Goal: Task Accomplishment & Management: Manage account settings

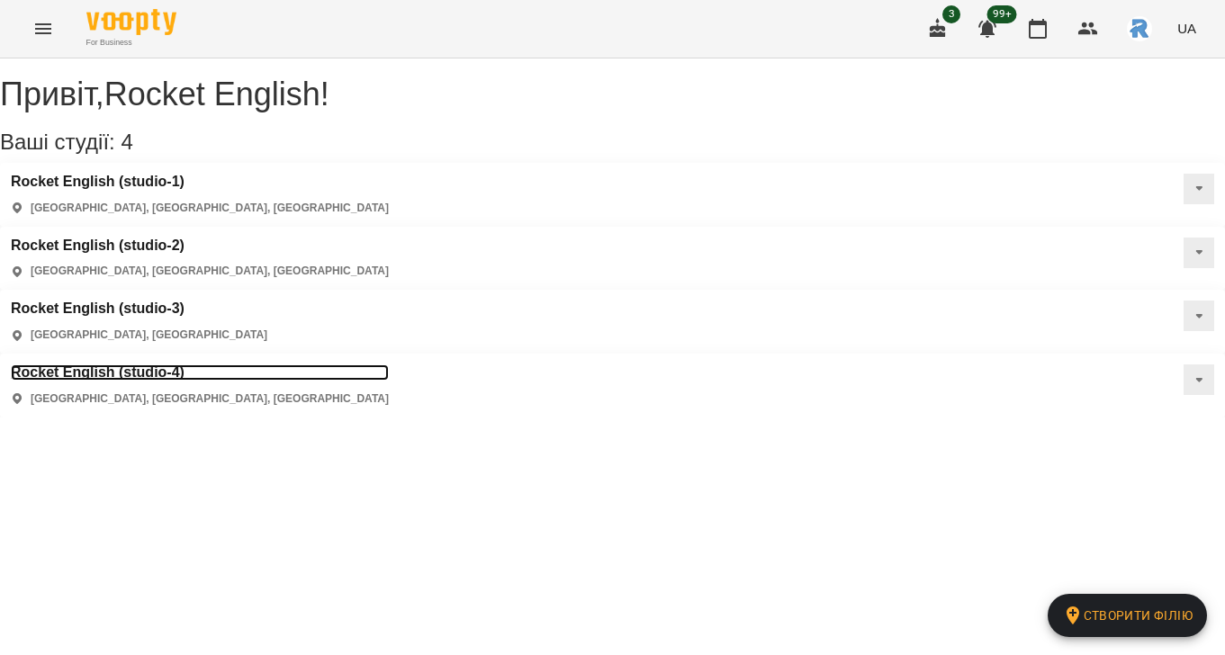
click at [155, 365] on h3 "Rocket English (studio-4)" at bounding box center [200, 373] width 378 height 16
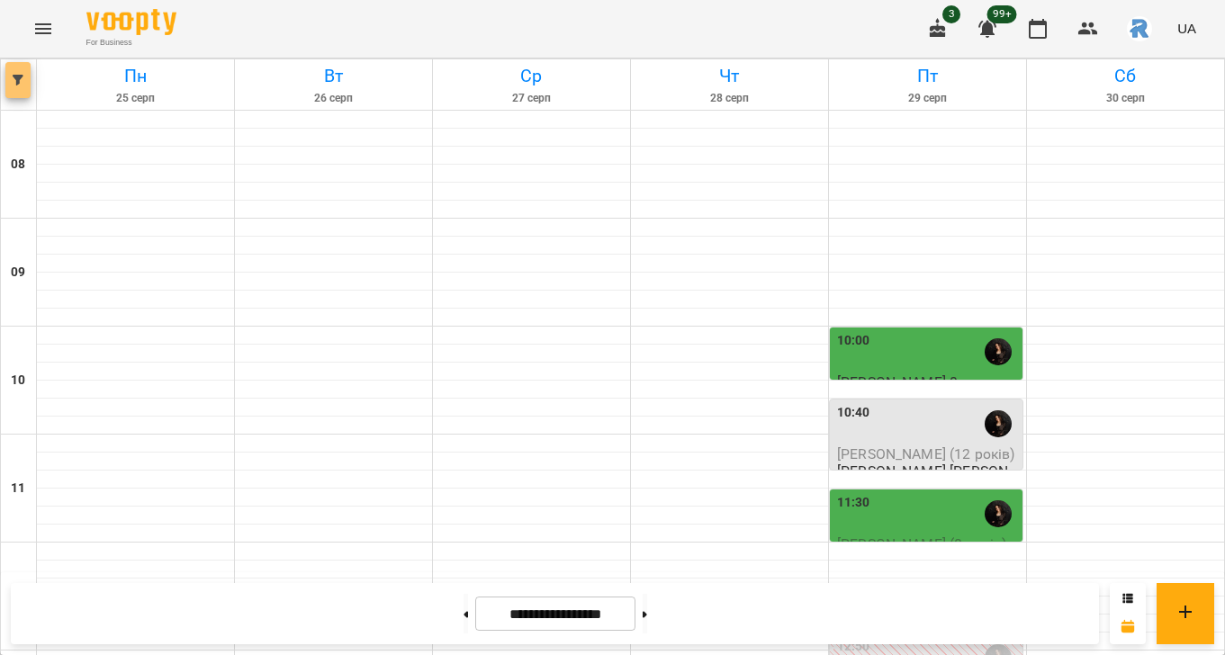
click at [30, 76] on span "button" at bounding box center [17, 80] width 25 height 11
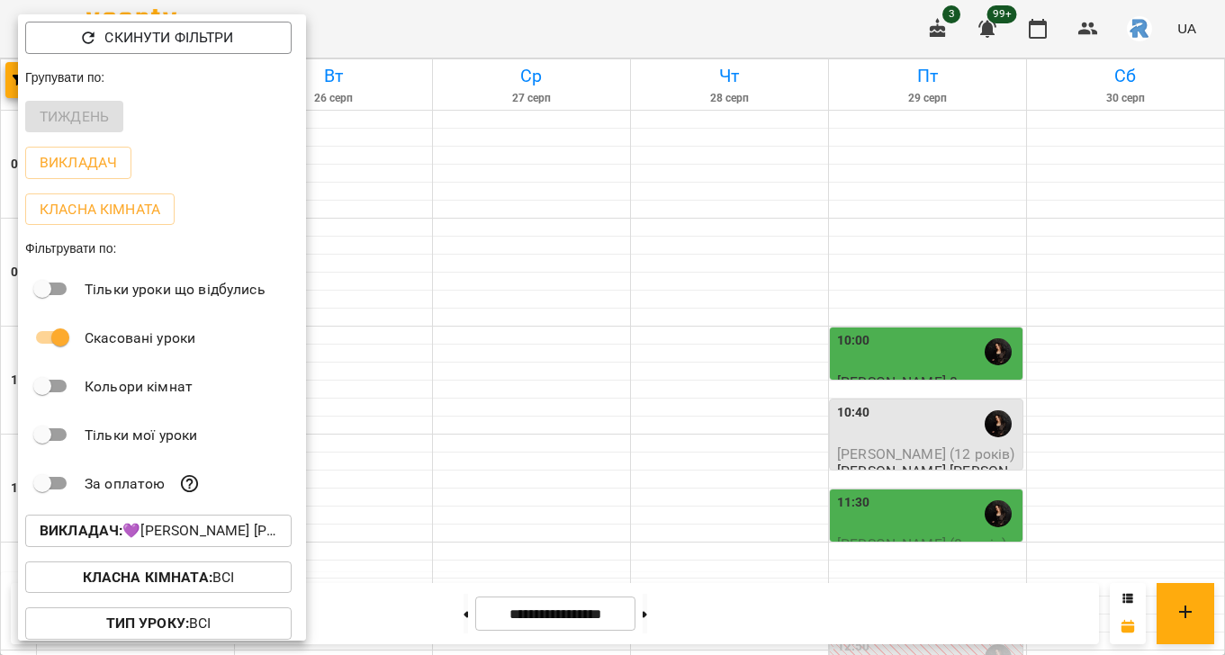
click at [225, 539] on p "Викладач : 💜[PERSON_NAME] [PERSON_NAME]" at bounding box center [159, 531] width 238 height 22
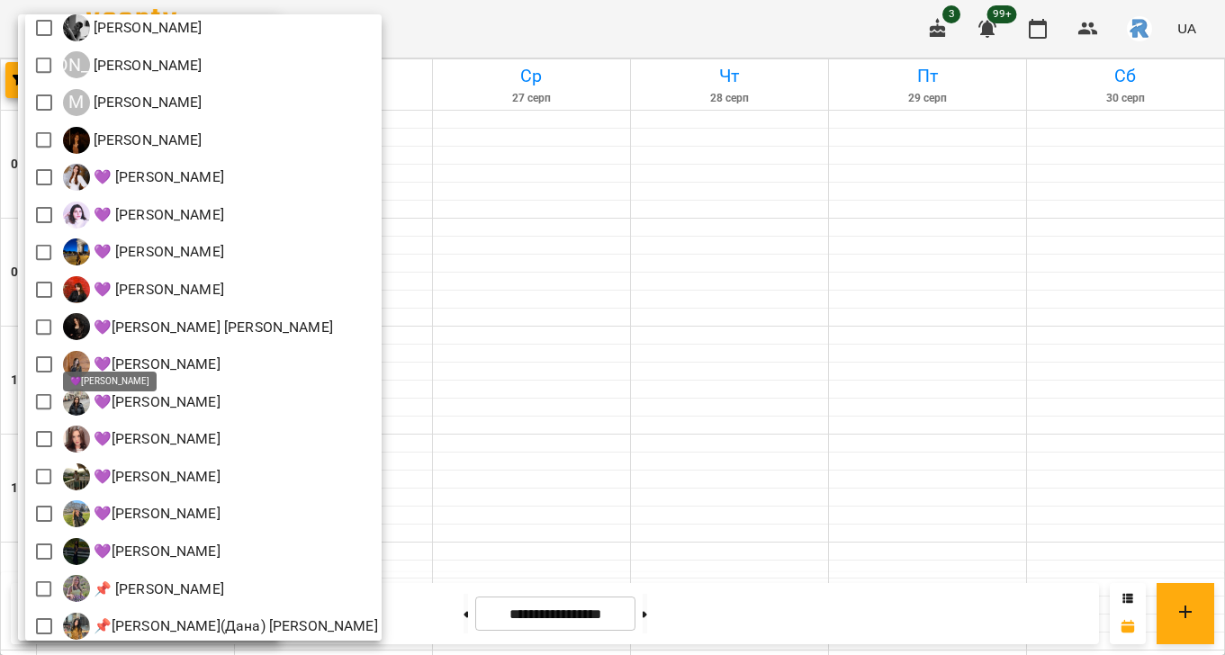
scroll to position [323, 0]
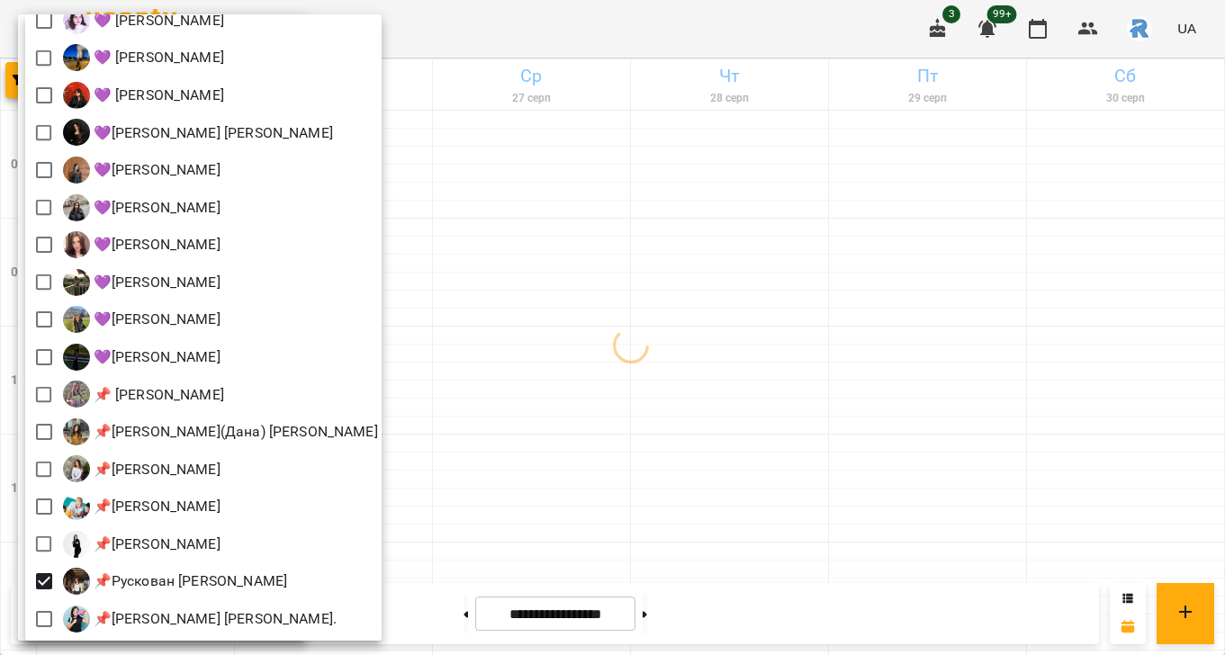
click at [814, 472] on div at bounding box center [612, 327] width 1225 height 655
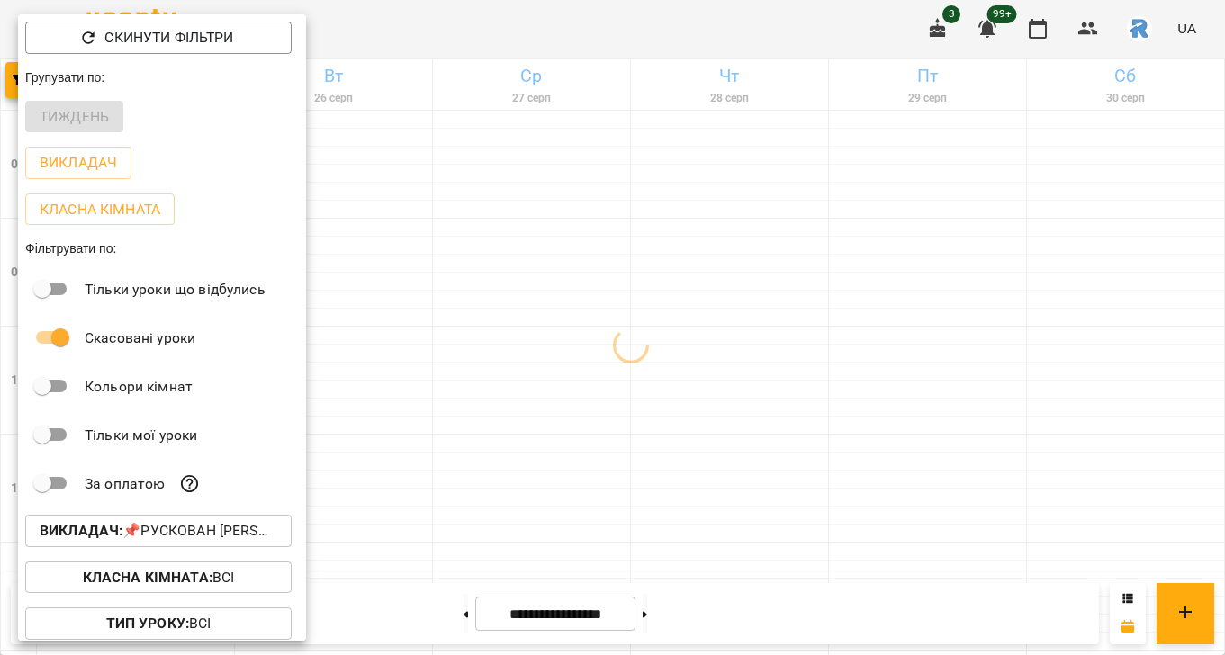
click at [814, 472] on div at bounding box center [612, 327] width 1225 height 655
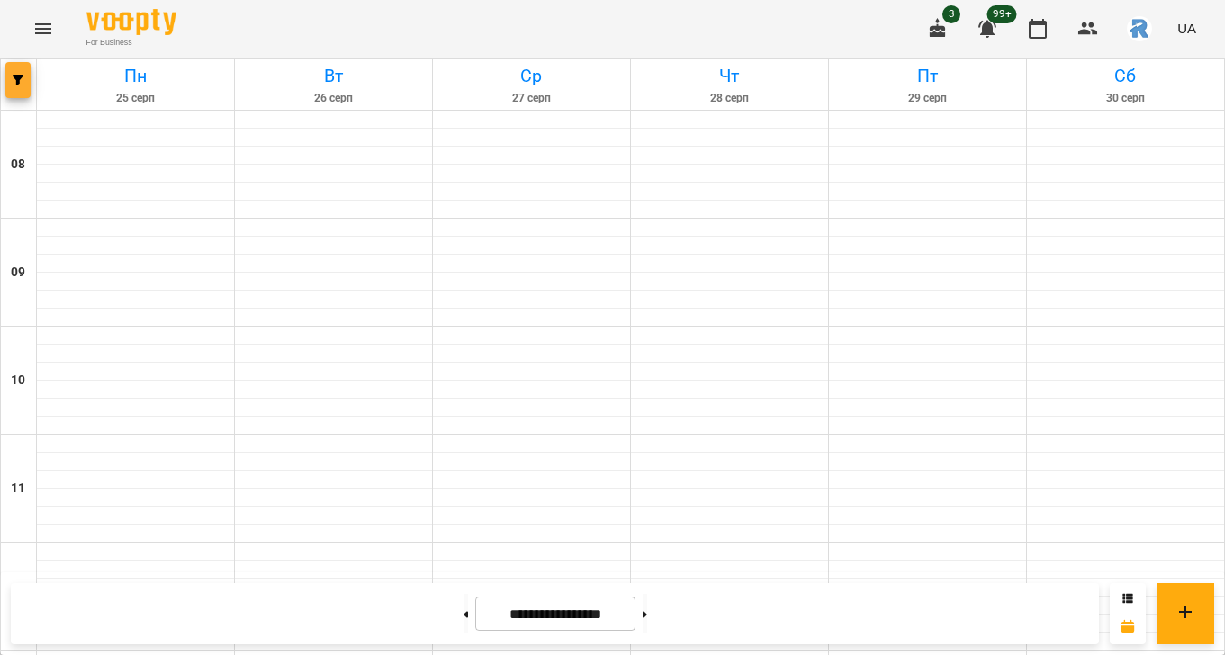
click at [24, 82] on span "button" at bounding box center [17, 80] width 25 height 11
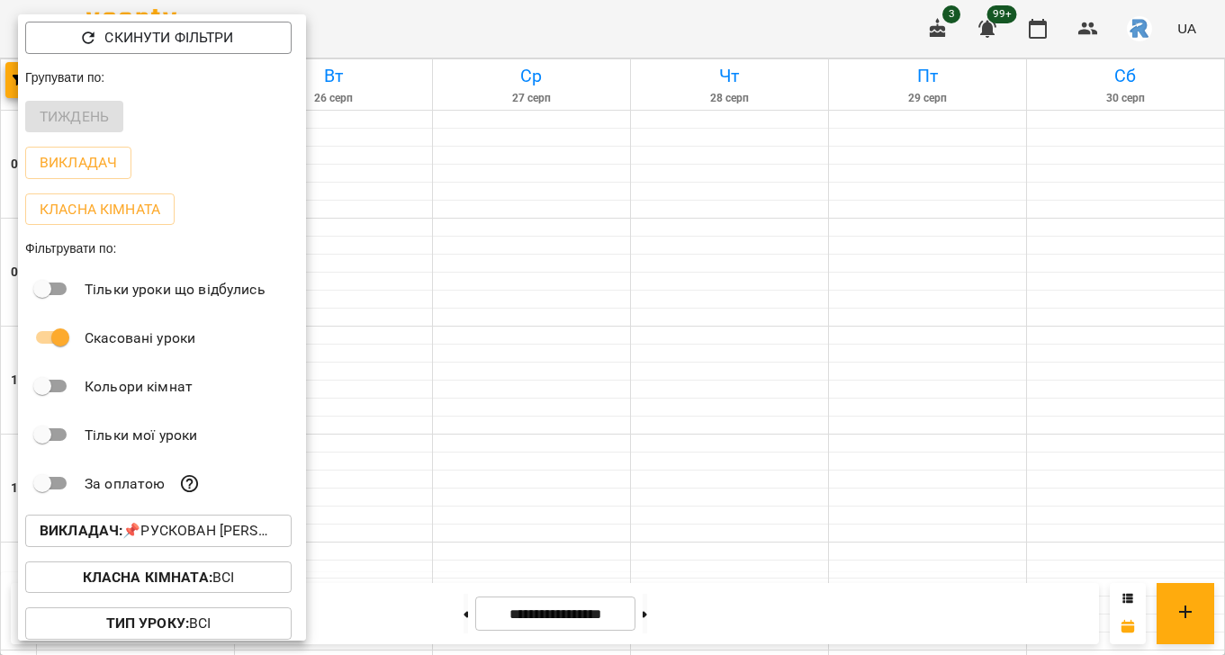
click at [89, 140] on div "Тиждень" at bounding box center [162, 117] width 288 height 47
click at [90, 174] on p "Викладач" at bounding box center [78, 163] width 77 height 22
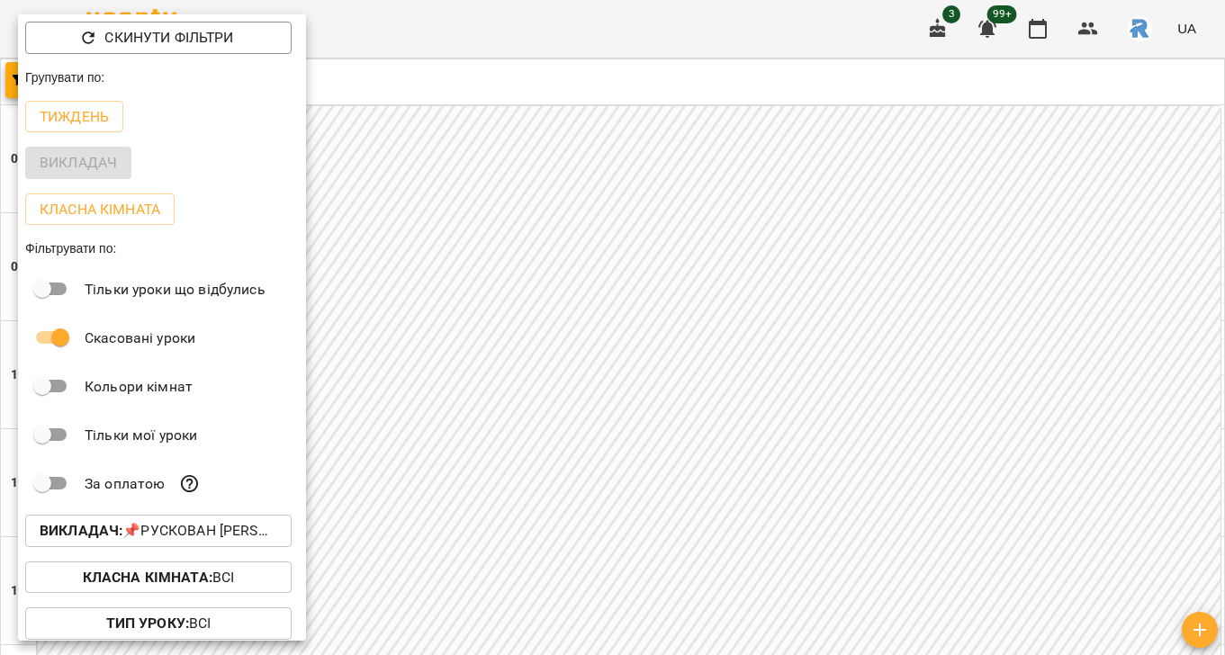
click at [781, 326] on div at bounding box center [612, 327] width 1225 height 655
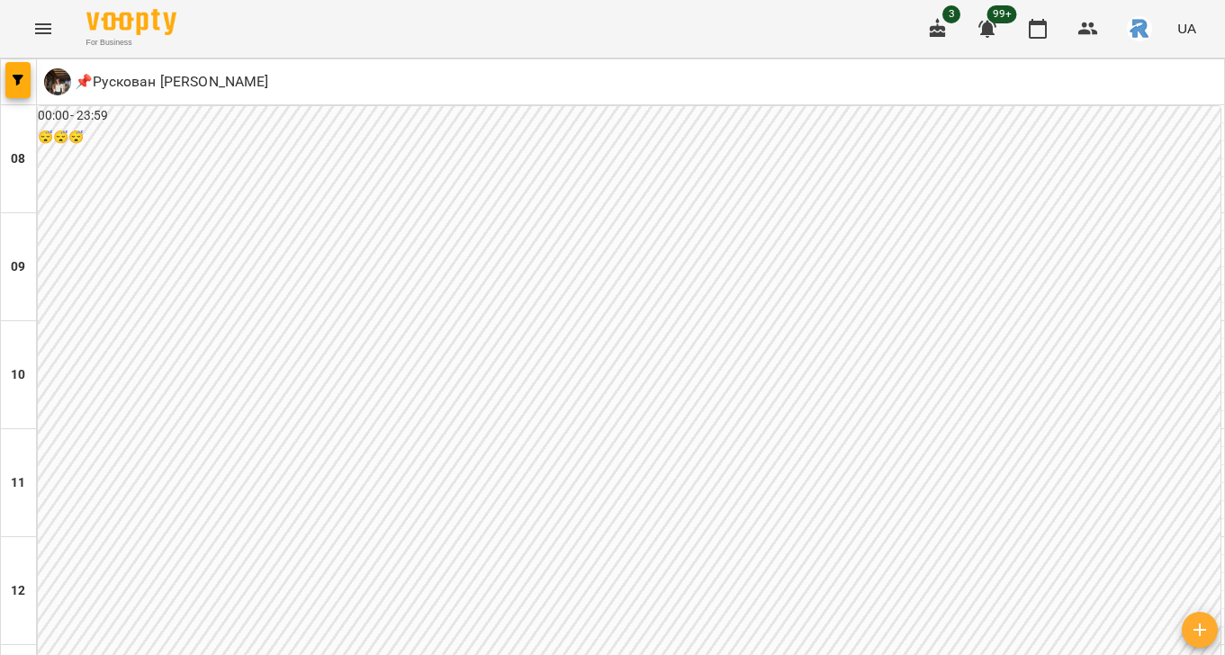
scroll to position [974, 0]
click at [14, 68] on button "button" at bounding box center [17, 80] width 25 height 36
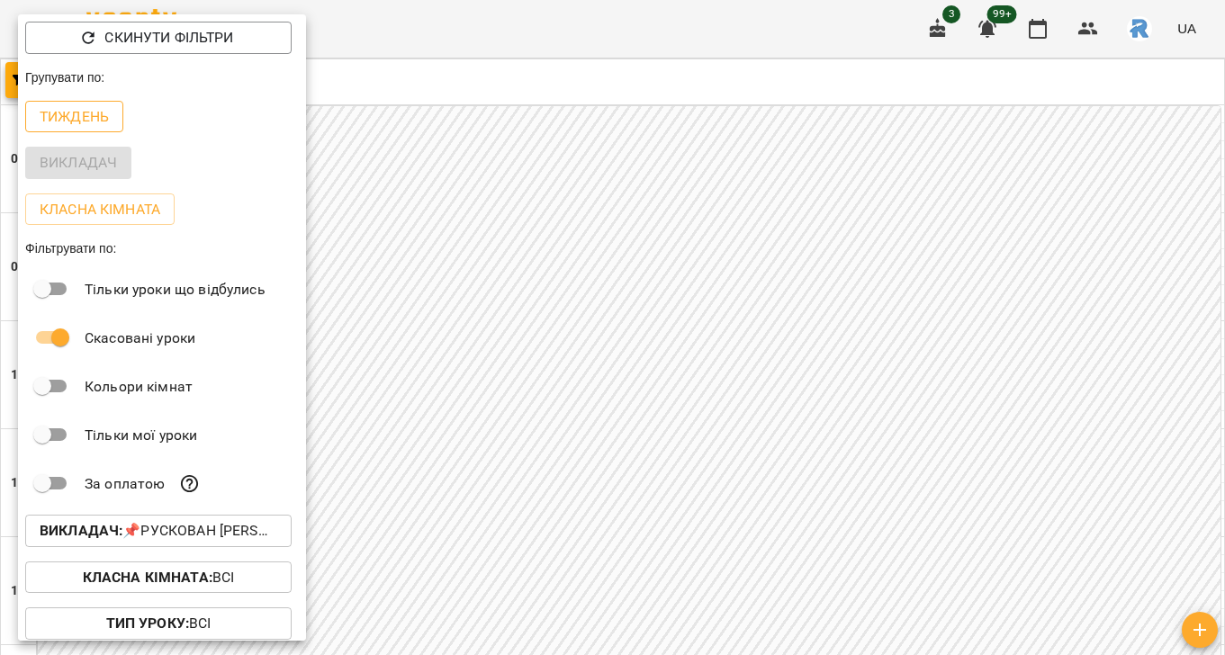
click at [68, 120] on p "Тиждень" at bounding box center [74, 117] width 69 height 22
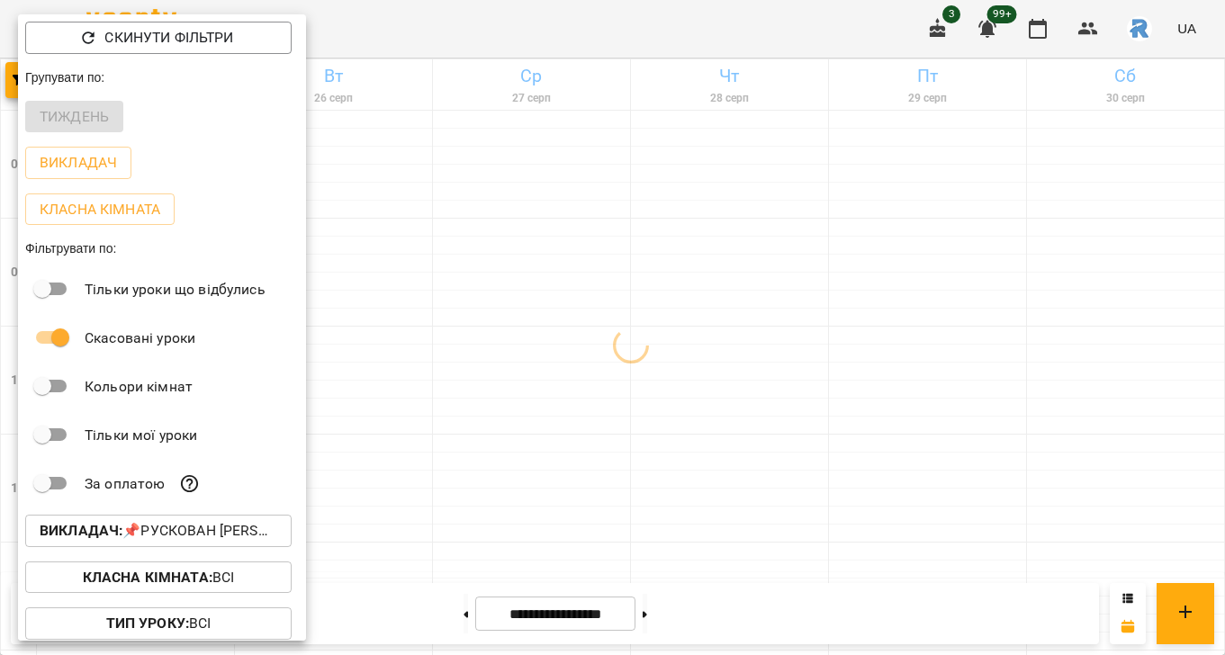
click at [599, 317] on div at bounding box center [612, 327] width 1225 height 655
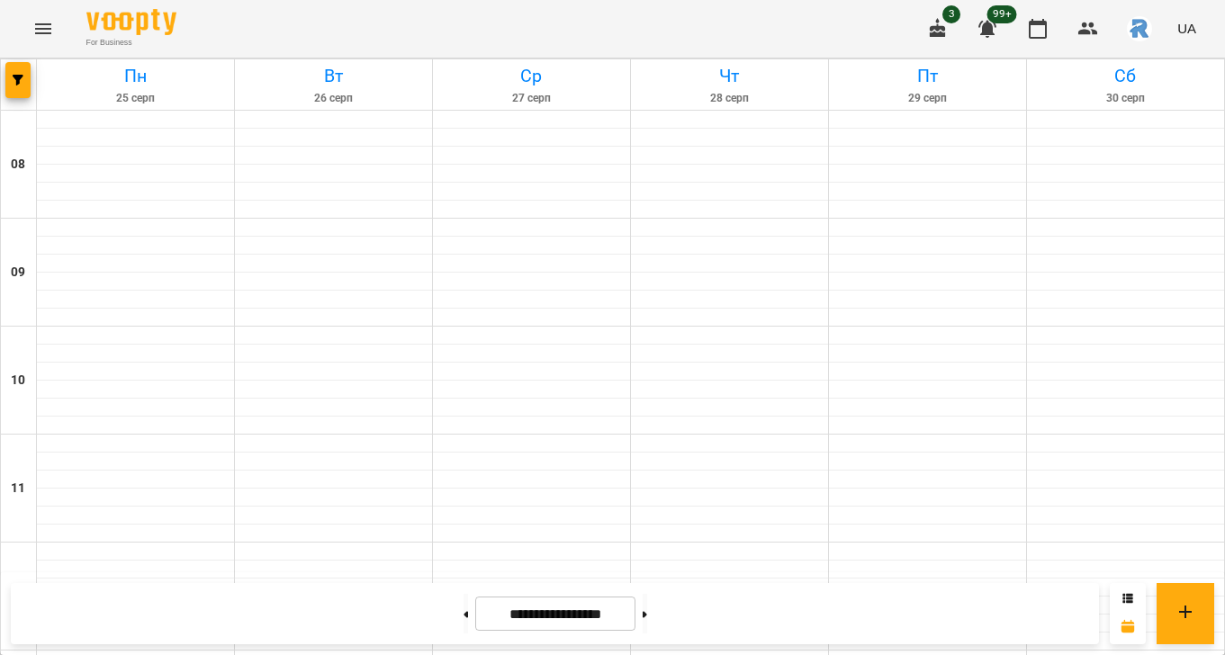
scroll to position [212, 0]
click at [647, 601] on button at bounding box center [645, 614] width 5 height 40
type input "**********"
click at [24, 80] on span "button" at bounding box center [17, 80] width 25 height 11
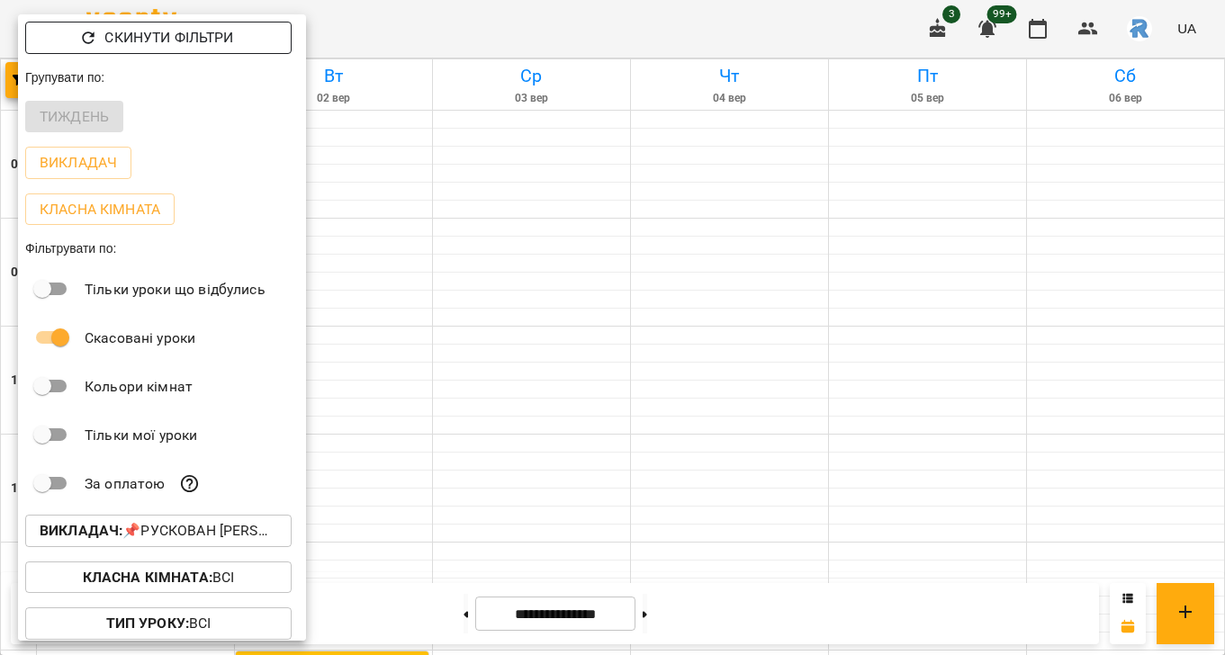
click at [122, 36] on p "Скинути фільтри" at bounding box center [168, 38] width 129 height 22
click at [200, 61] on div "Групувати по:" at bounding box center [162, 77] width 288 height 32
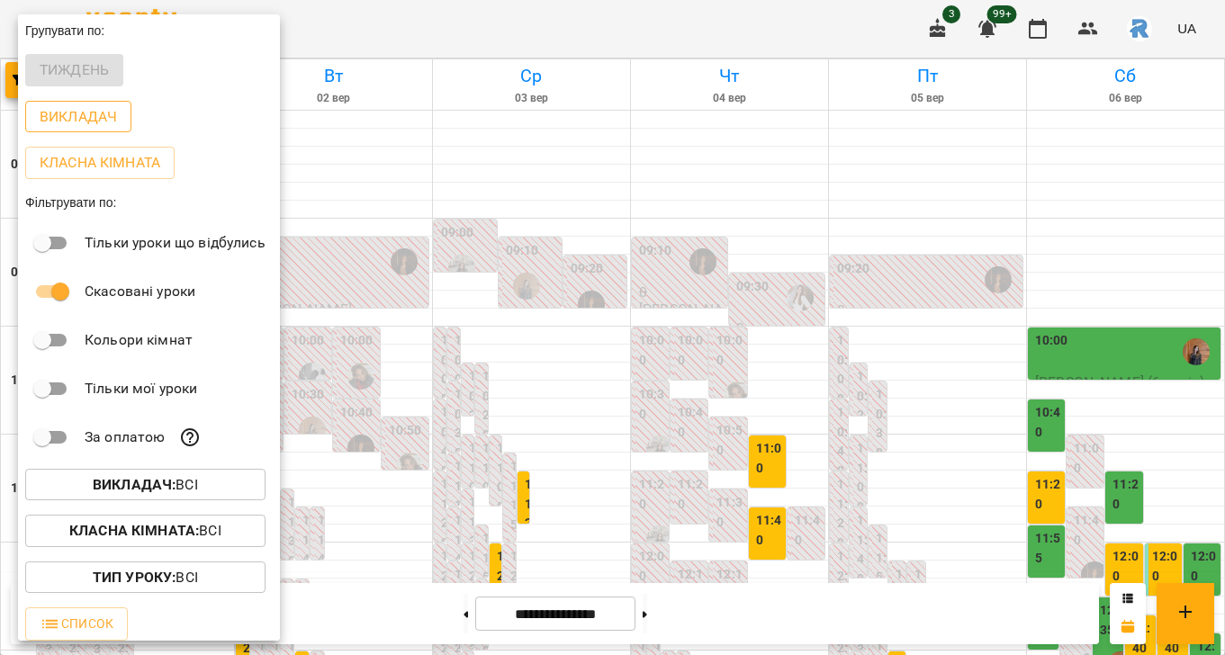
click at [88, 118] on p "Викладач" at bounding box center [78, 117] width 77 height 22
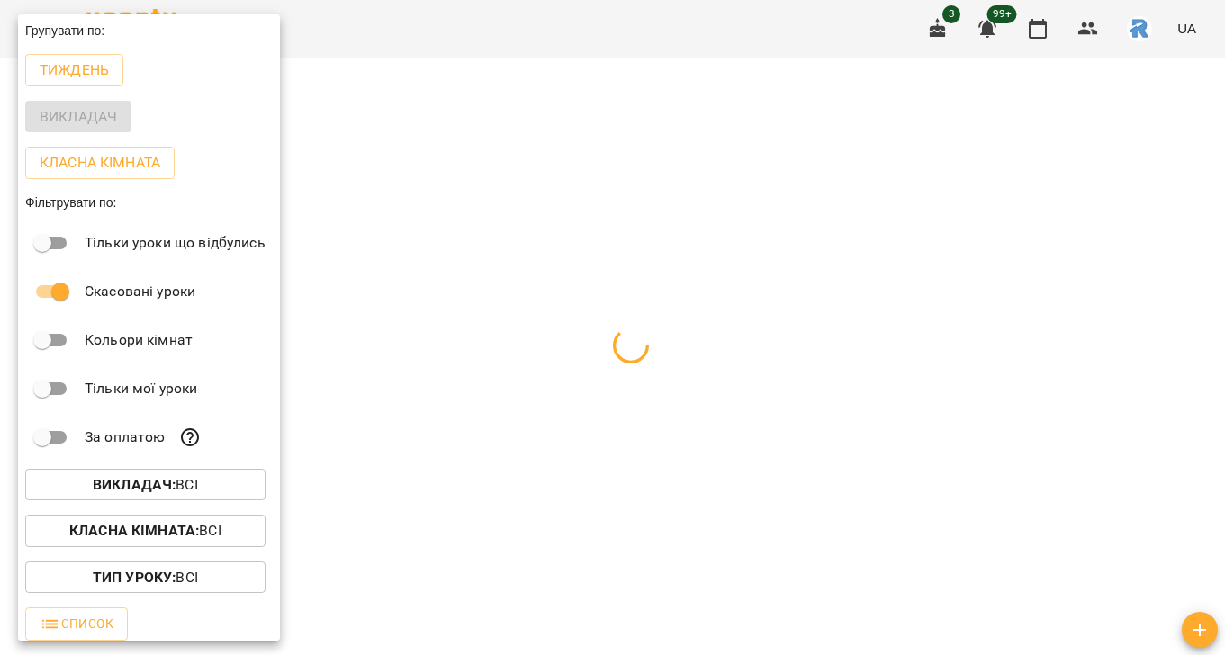
click at [172, 489] on b "Викладач :" at bounding box center [134, 484] width 83 height 17
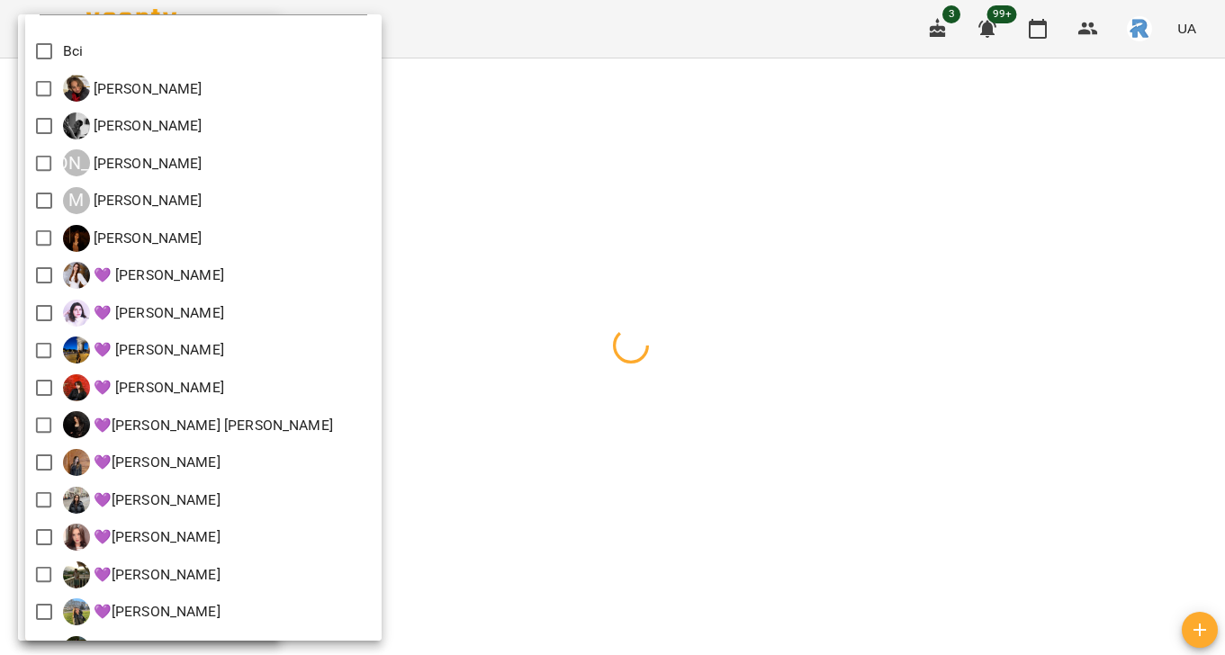
scroll to position [323, 0]
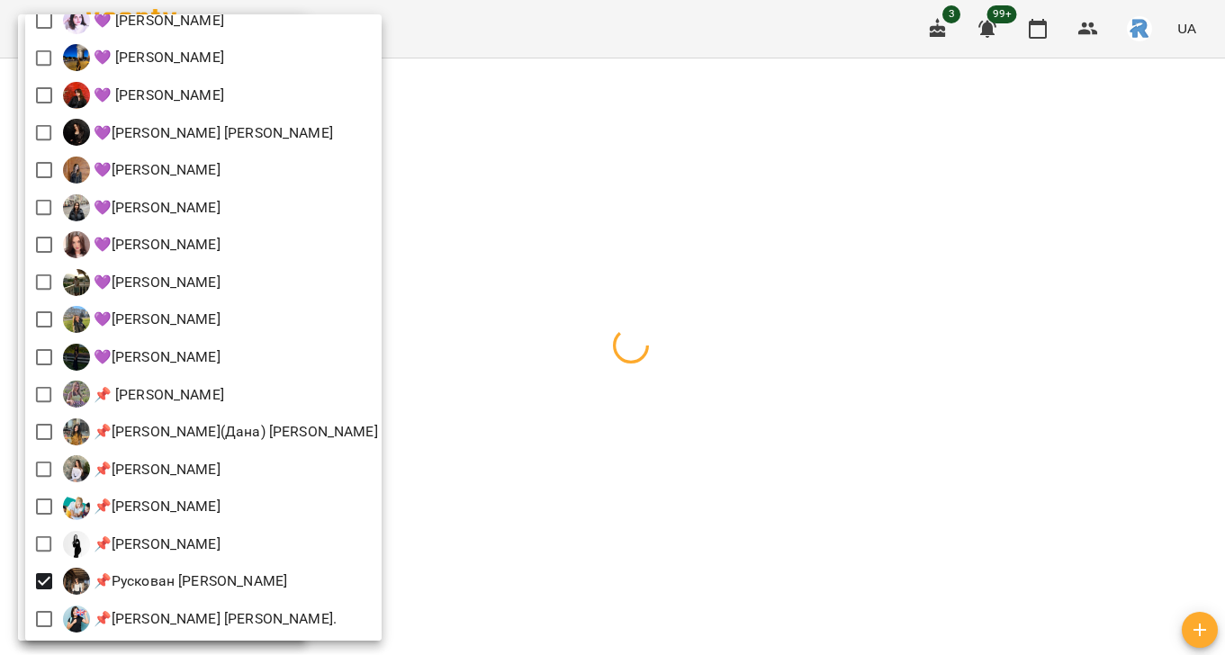
click at [536, 450] on div at bounding box center [612, 327] width 1225 height 655
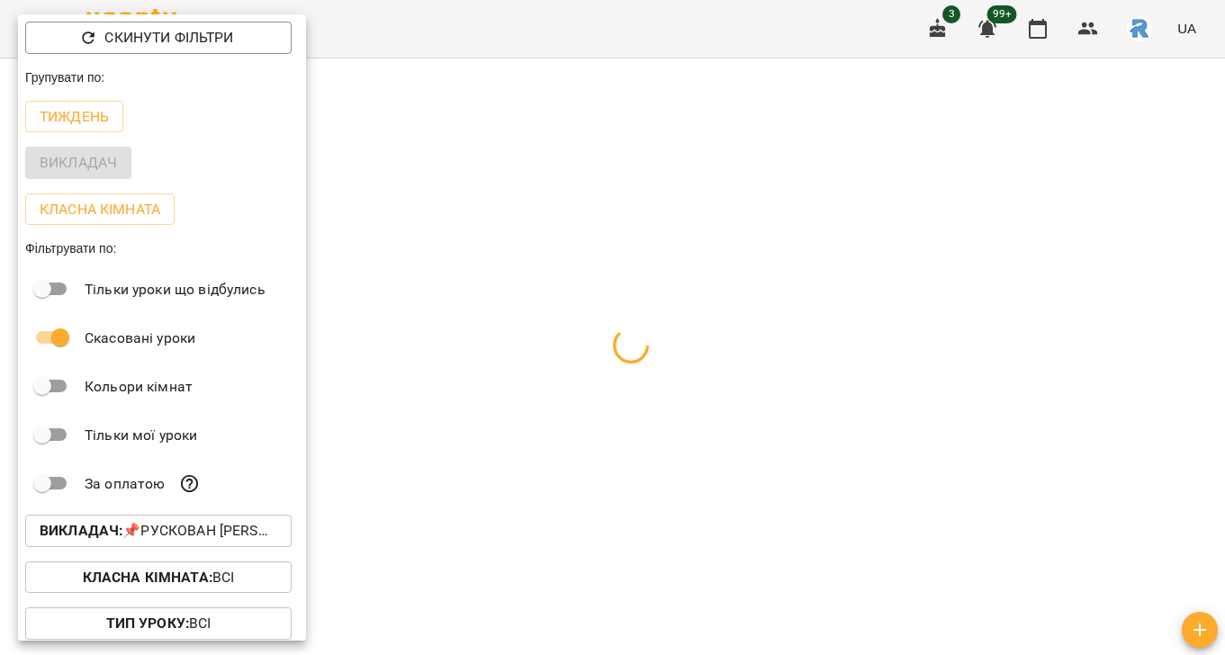
click at [536, 450] on div at bounding box center [612, 327] width 1225 height 655
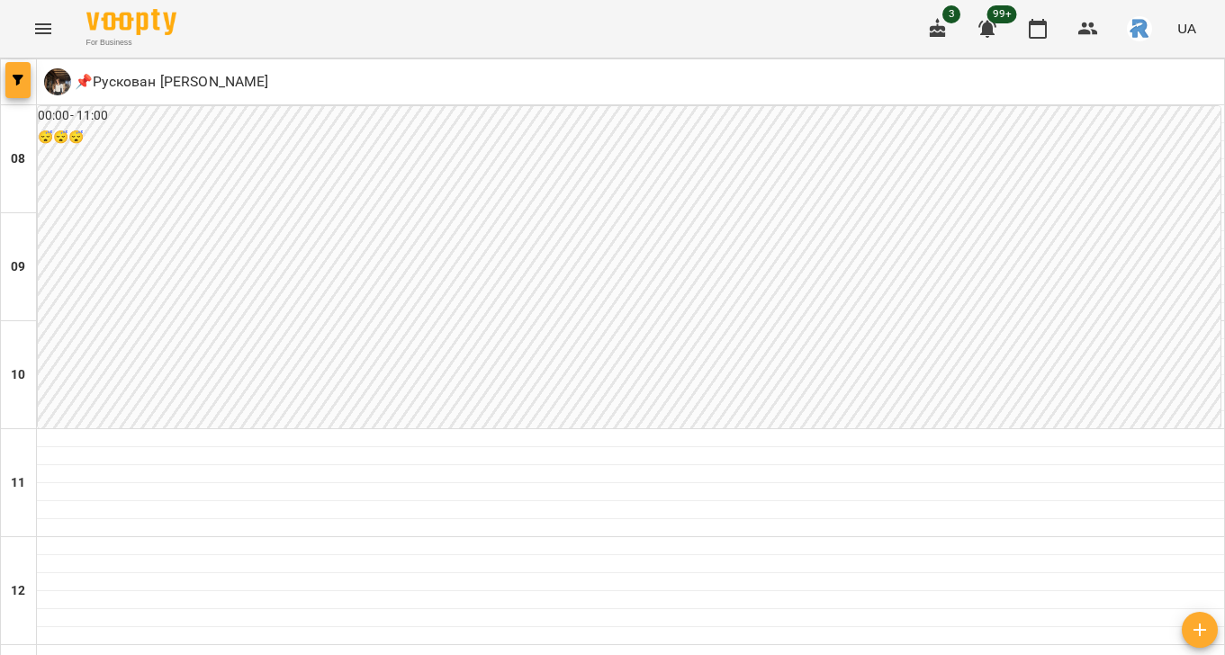
click at [14, 75] on icon "button" at bounding box center [18, 80] width 11 height 11
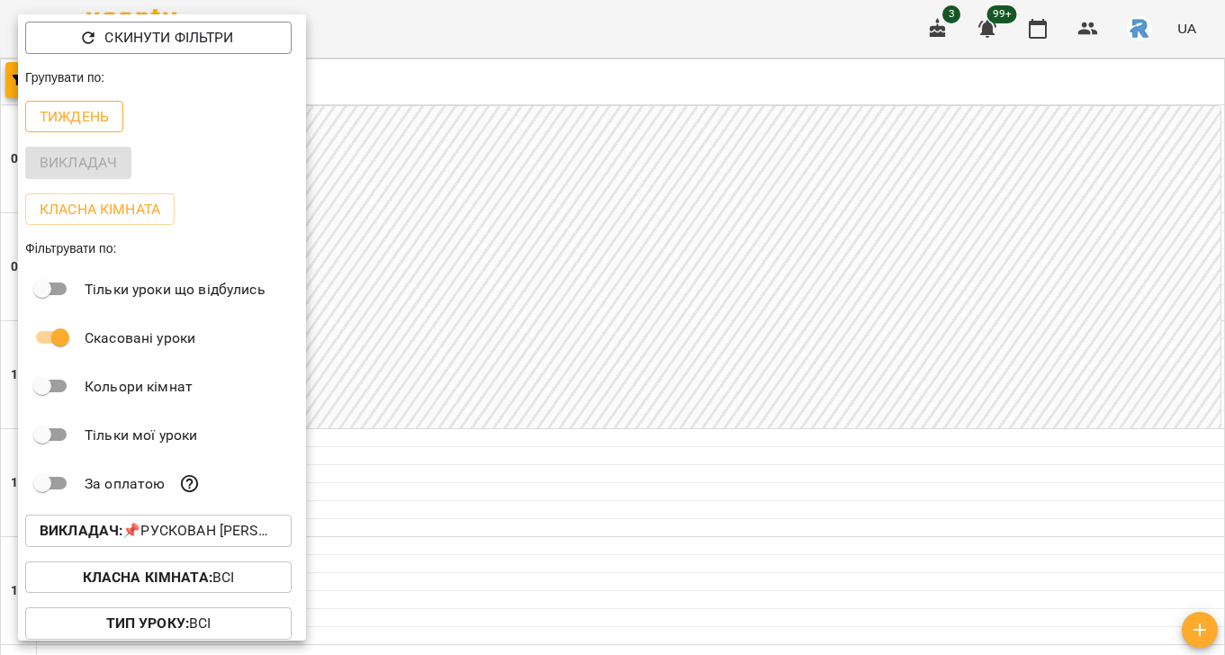
click at [47, 118] on p "Тиждень" at bounding box center [74, 117] width 69 height 22
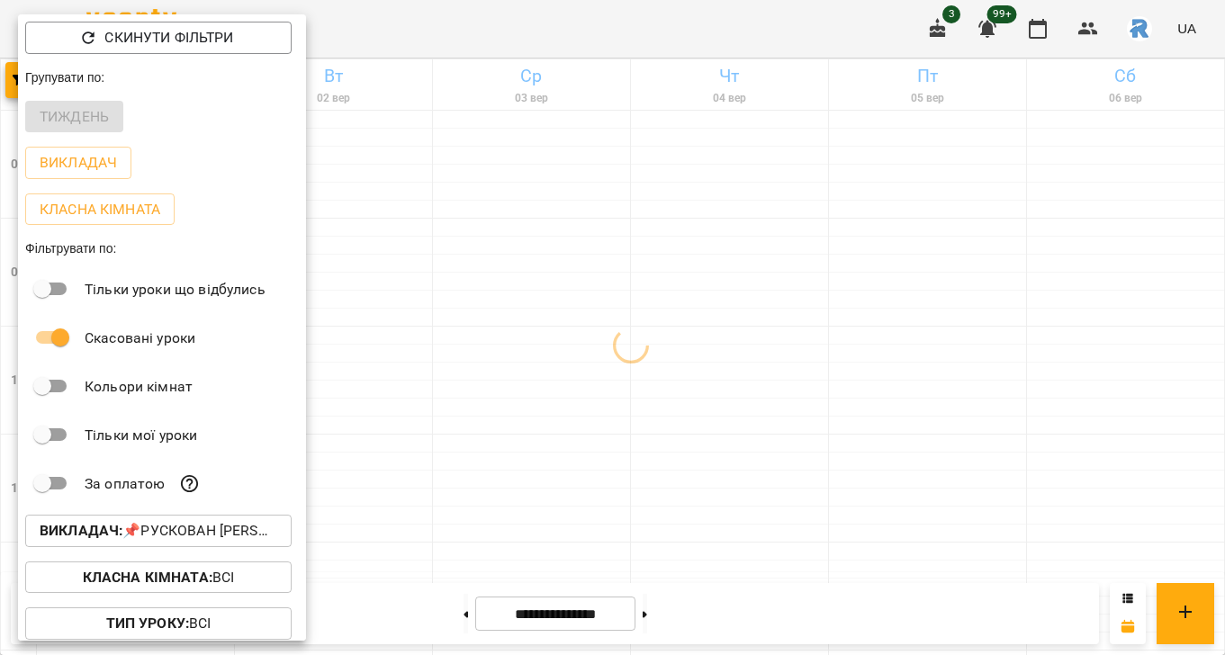
click at [664, 273] on div at bounding box center [612, 327] width 1225 height 655
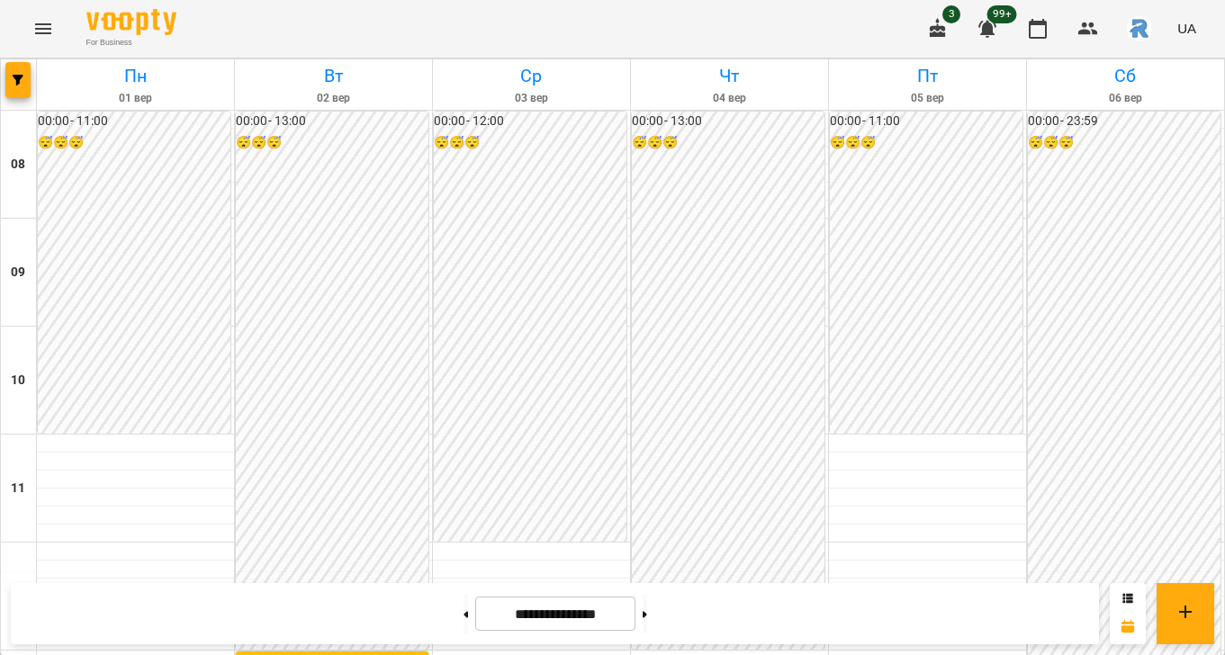
scroll to position [618, 0]
click at [38, 32] on icon "Menu" at bounding box center [43, 29] width 22 height 22
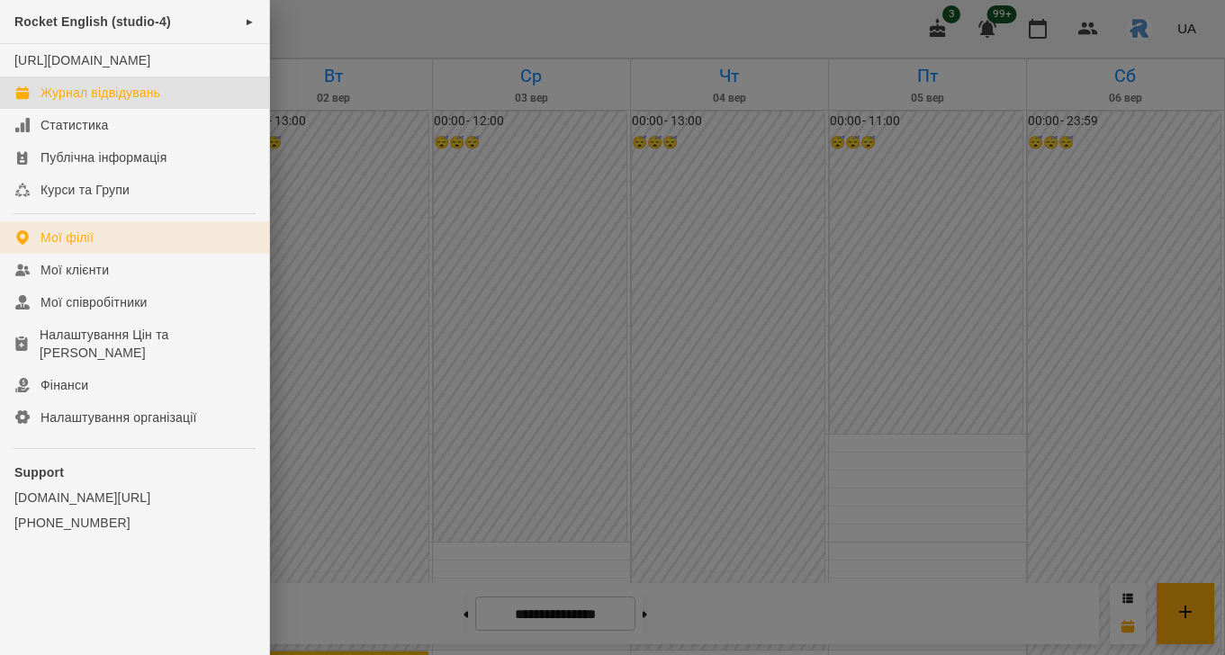
click at [100, 249] on link "Мої філії" at bounding box center [134, 237] width 269 height 32
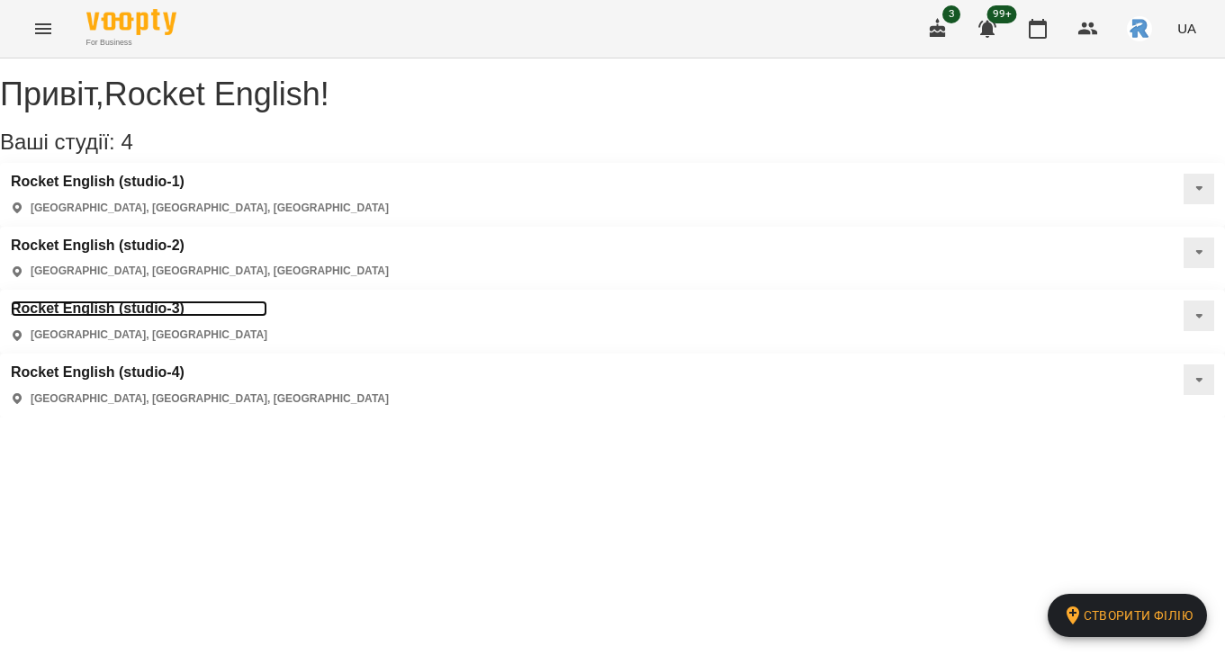
click at [267, 301] on h3 "Rocket English (studio-3)" at bounding box center [139, 309] width 257 height 16
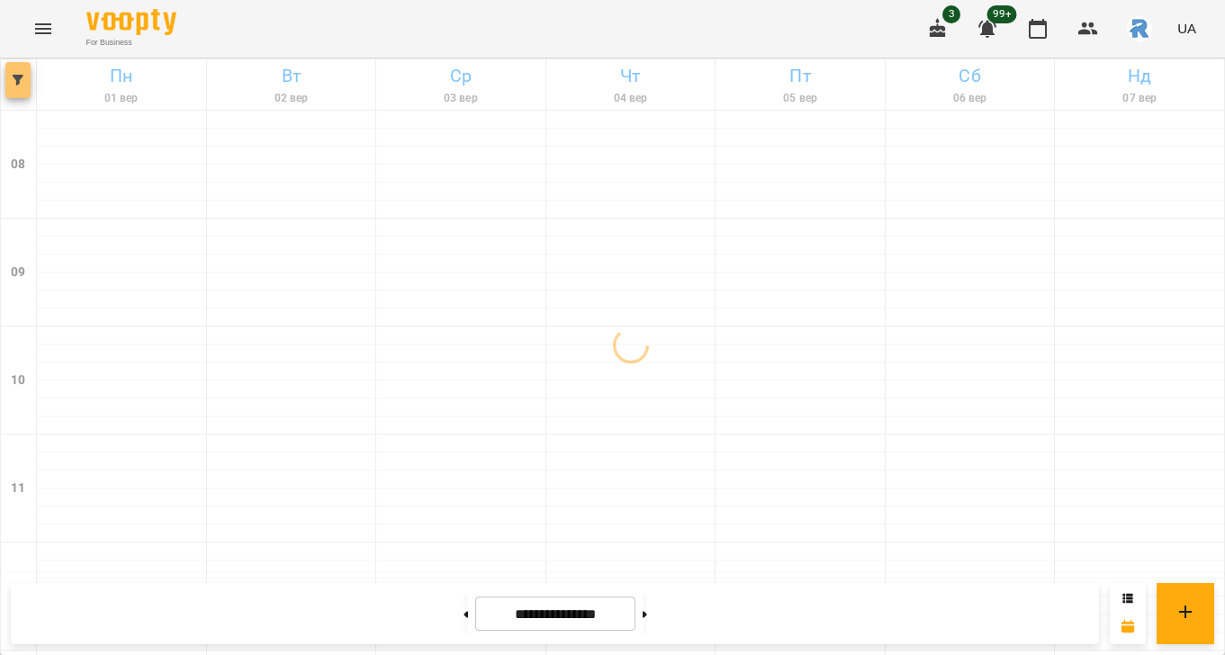
click at [26, 79] on span "button" at bounding box center [17, 80] width 25 height 11
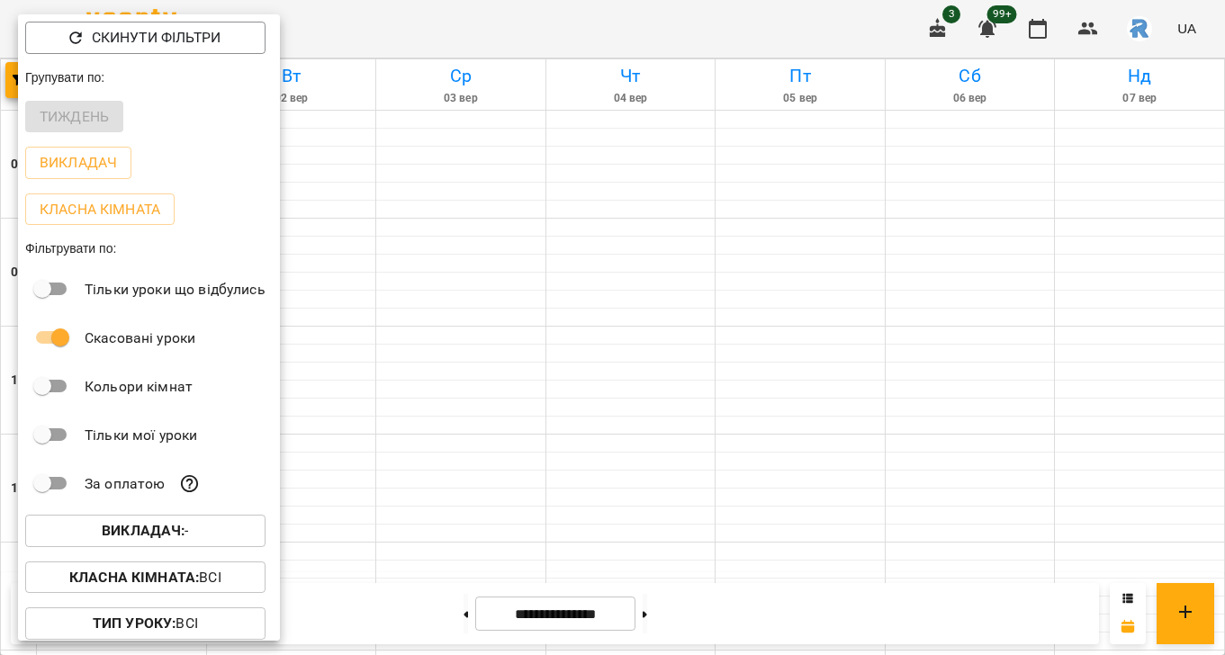
click at [176, 531] on b "Викладач :" at bounding box center [143, 530] width 83 height 17
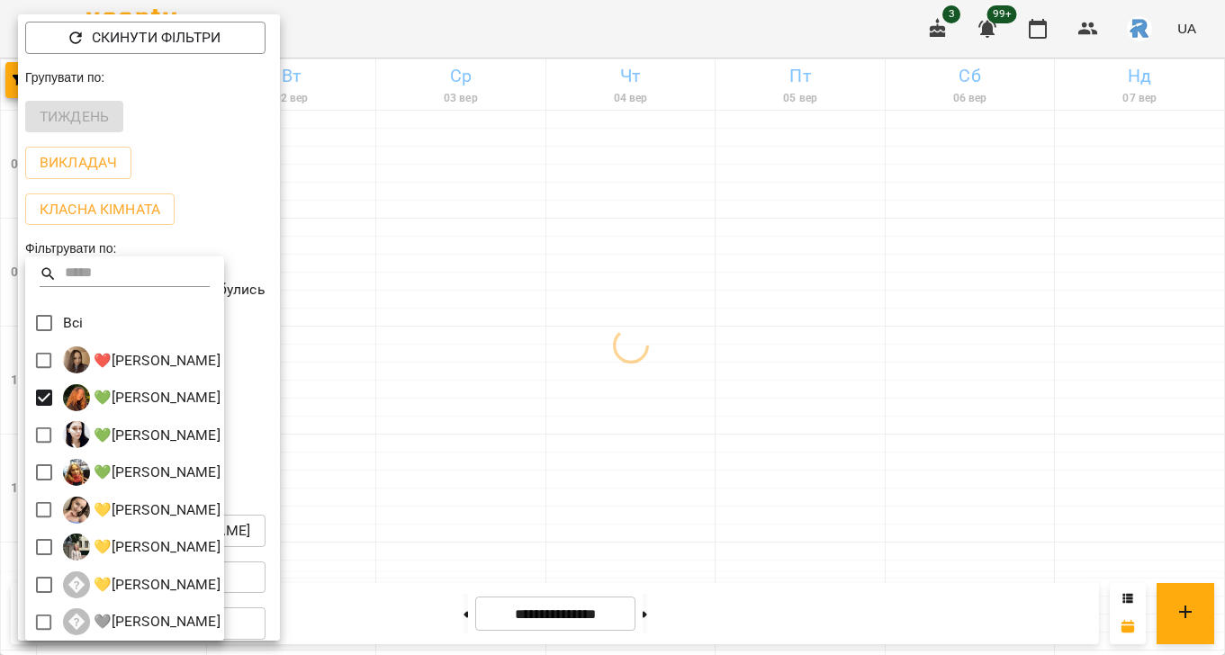
click at [497, 432] on div at bounding box center [612, 327] width 1225 height 655
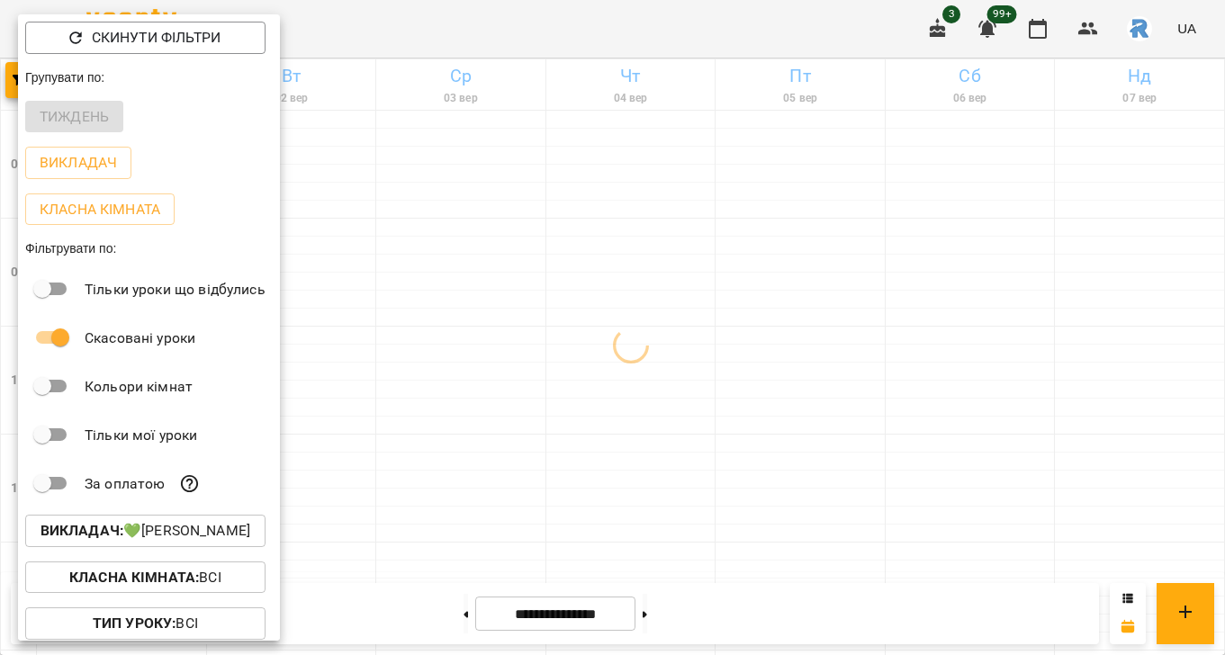
click at [497, 432] on div at bounding box center [612, 327] width 1225 height 655
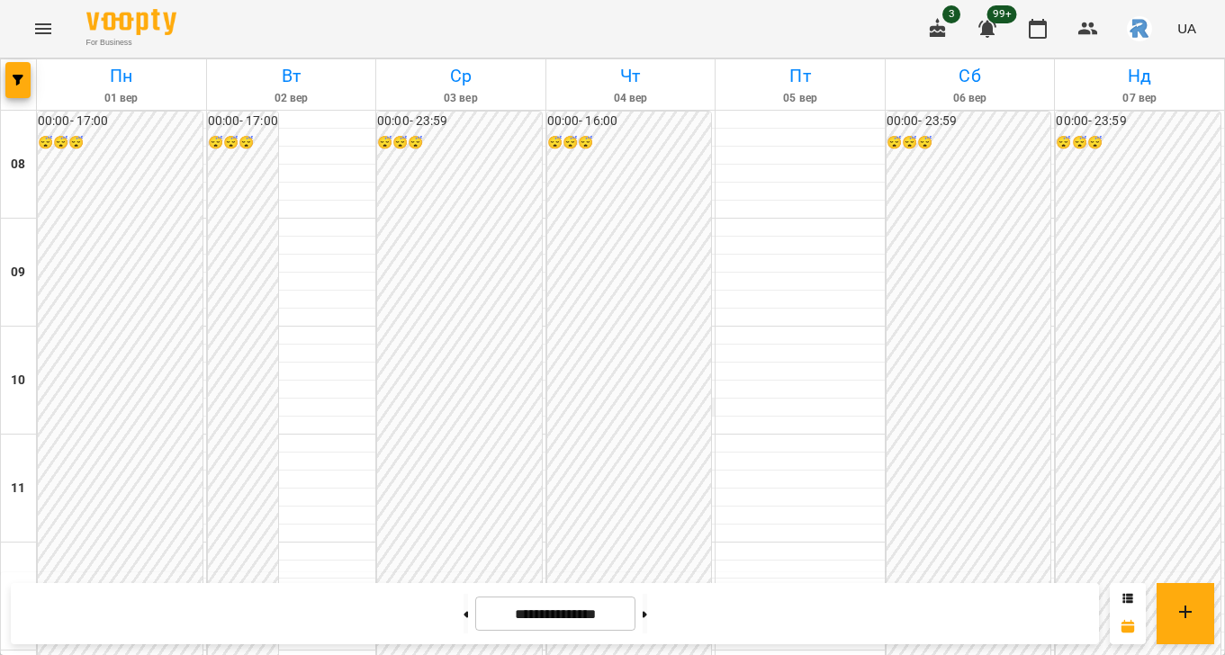
scroll to position [967, 0]
click at [647, 626] on button at bounding box center [645, 614] width 5 height 40
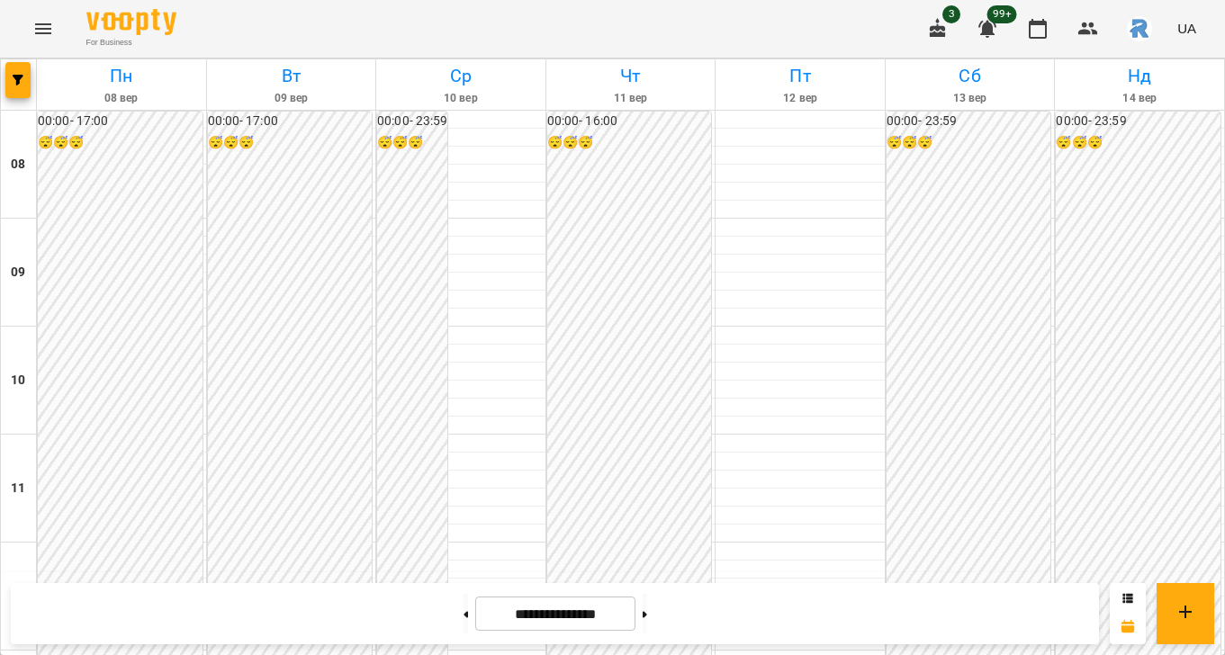
scroll to position [930, 0]
click at [647, 615] on button at bounding box center [645, 614] width 5 height 40
type input "**********"
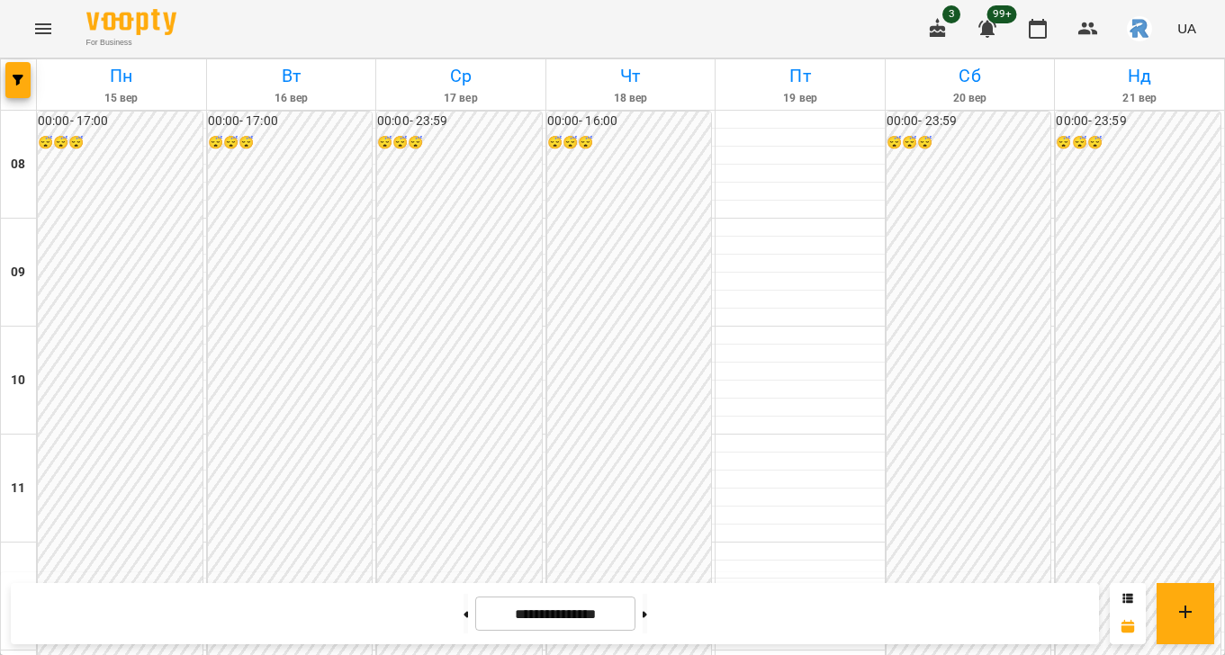
scroll to position [969, 0]
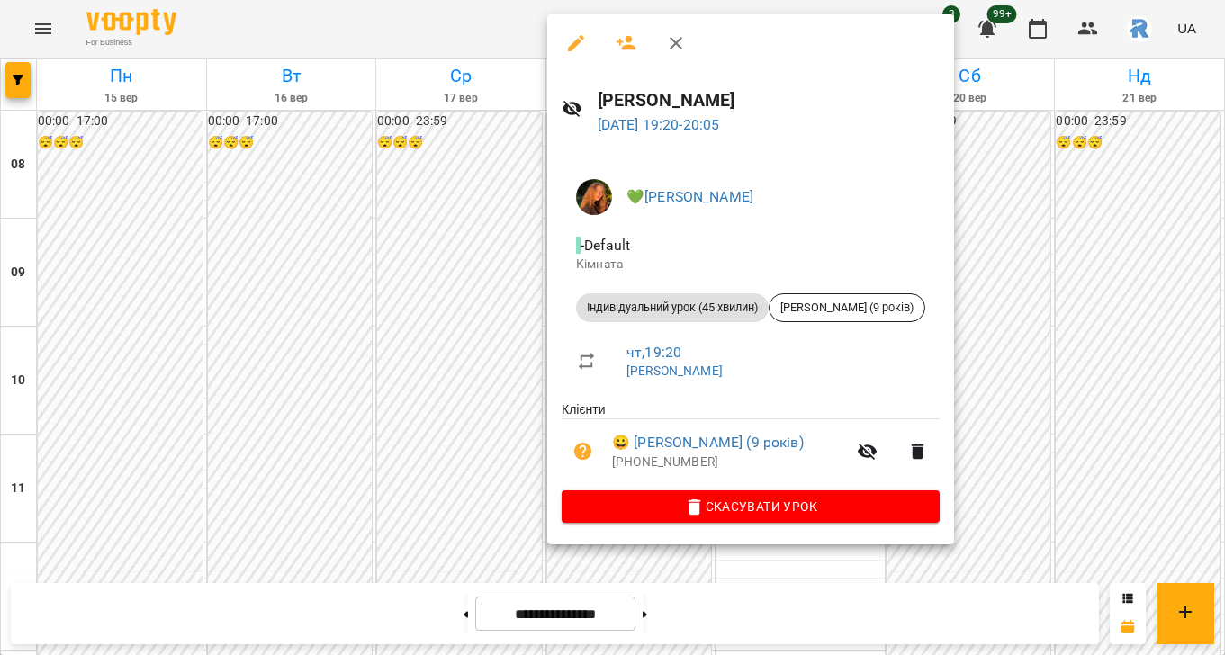
click at [1054, 308] on div at bounding box center [612, 327] width 1225 height 655
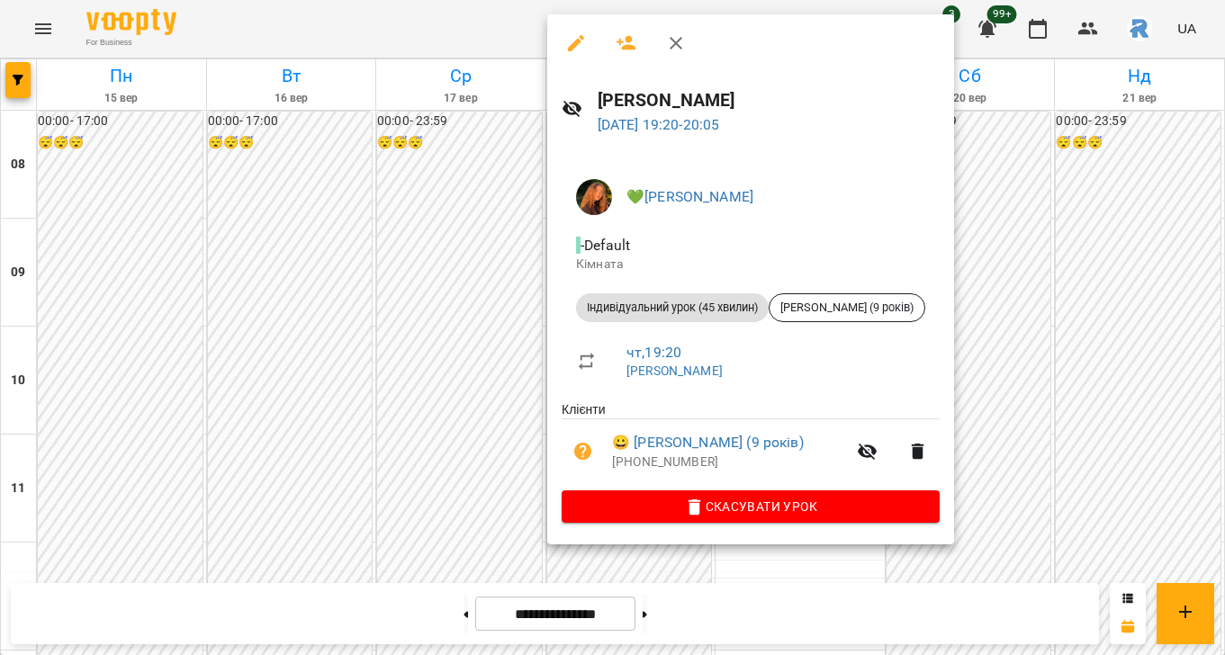
click at [517, 381] on div at bounding box center [612, 327] width 1225 height 655
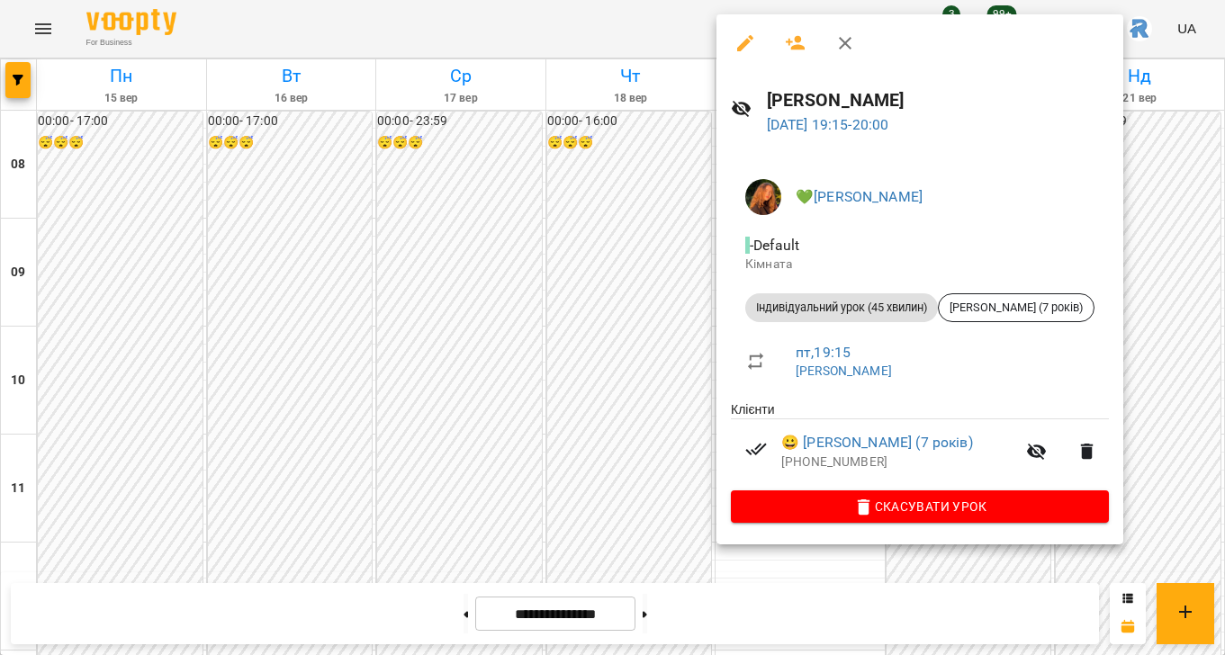
click at [607, 377] on div at bounding box center [612, 327] width 1225 height 655
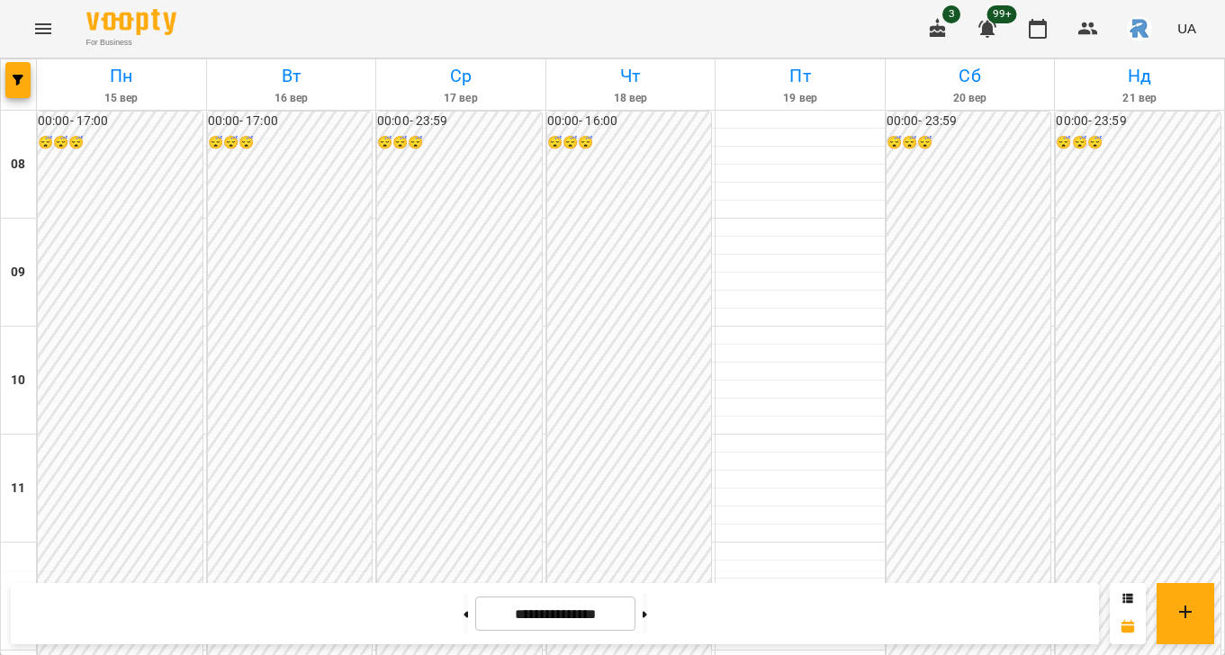
click at [52, 39] on icon "Menu" at bounding box center [43, 29] width 22 height 22
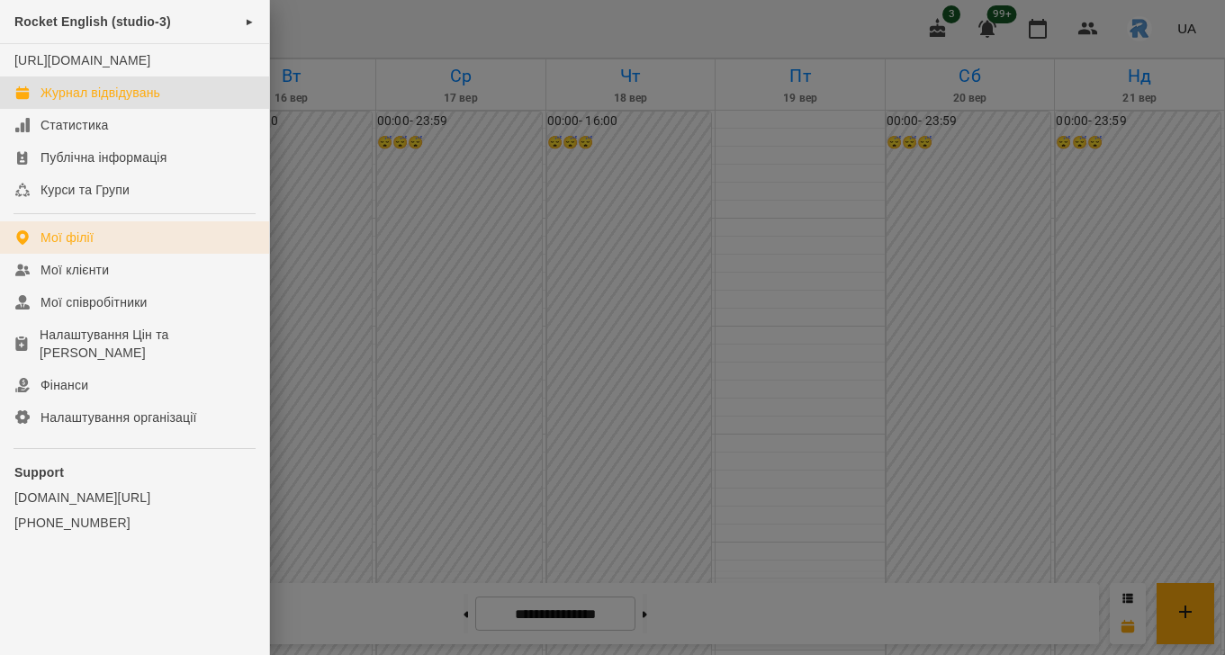
click at [81, 247] on div "Мої філії" at bounding box center [67, 238] width 53 height 18
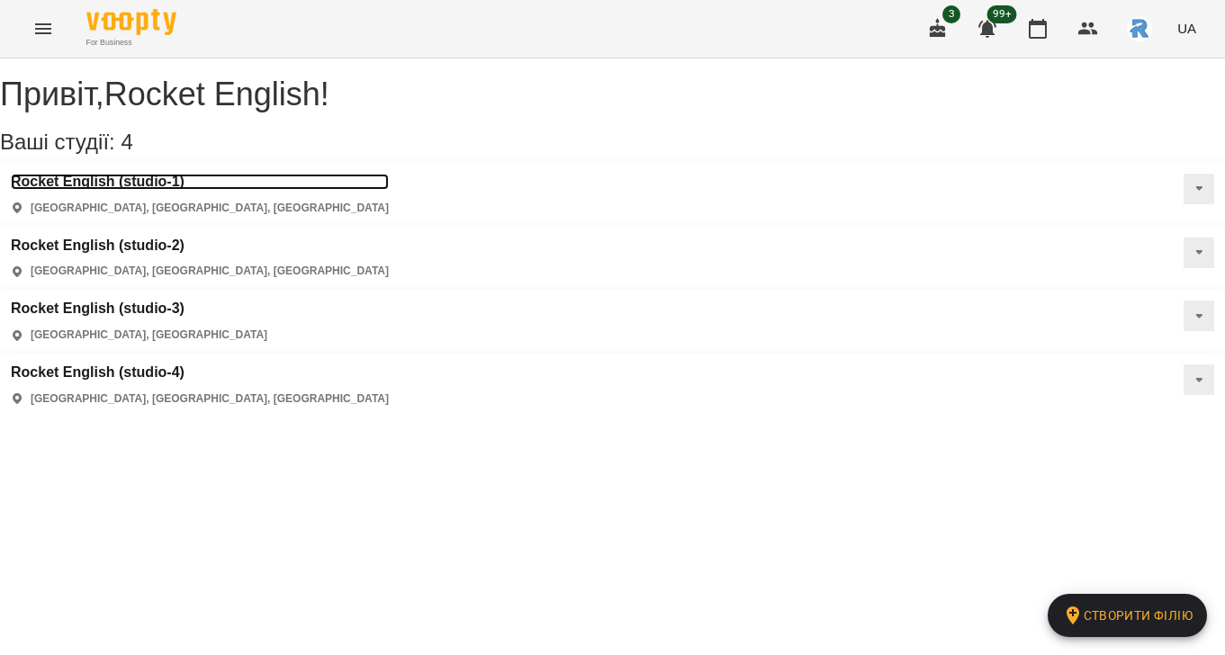
click at [135, 190] on h3 "Rocket English (studio-1)" at bounding box center [200, 182] width 378 height 16
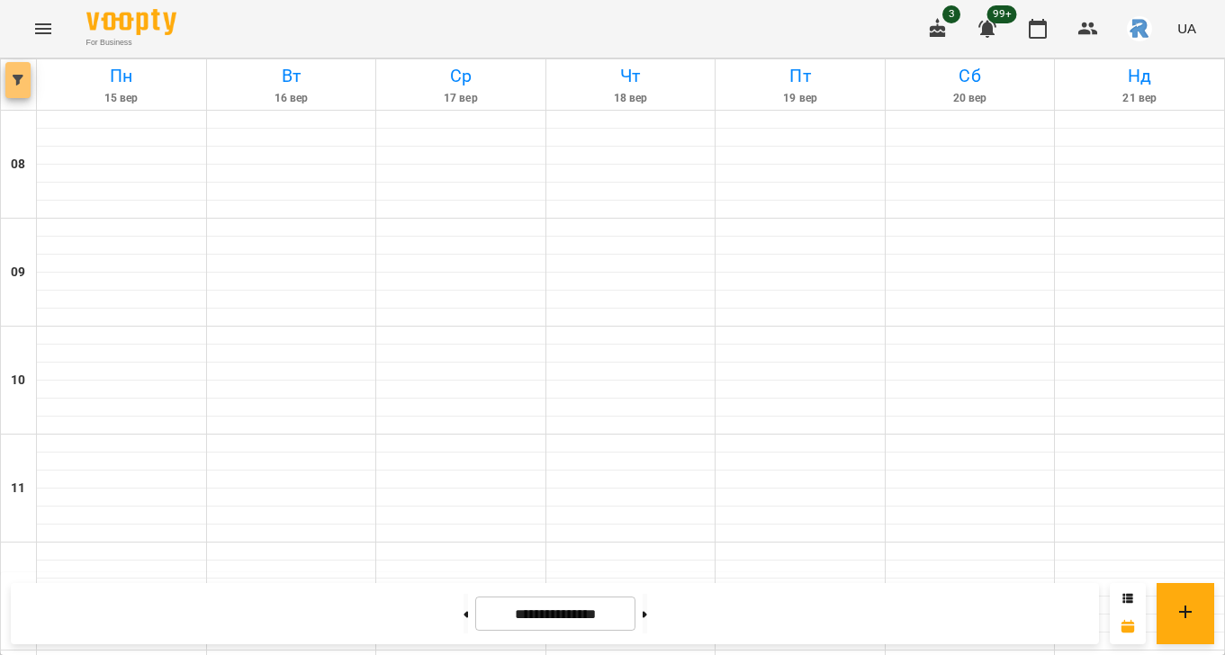
click at [6, 75] on span "button" at bounding box center [17, 80] width 25 height 11
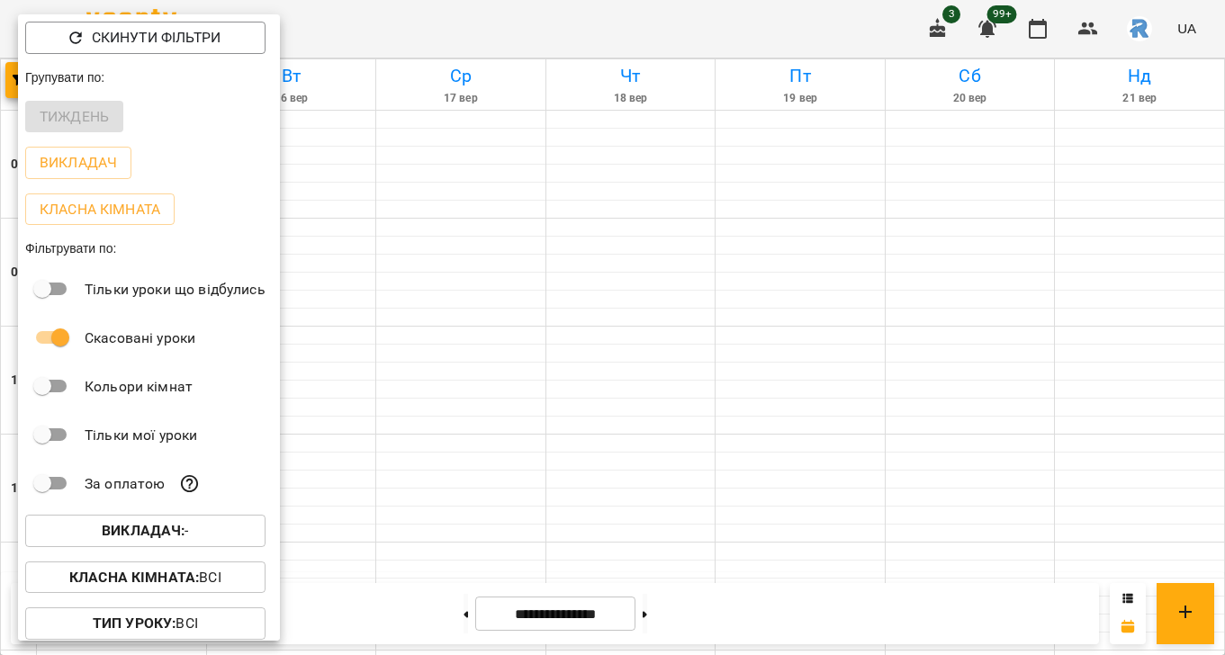
click at [135, 518] on div "Викладач : -" at bounding box center [149, 531] width 262 height 47
click at [132, 530] on b "Викладач :" at bounding box center [143, 530] width 83 height 17
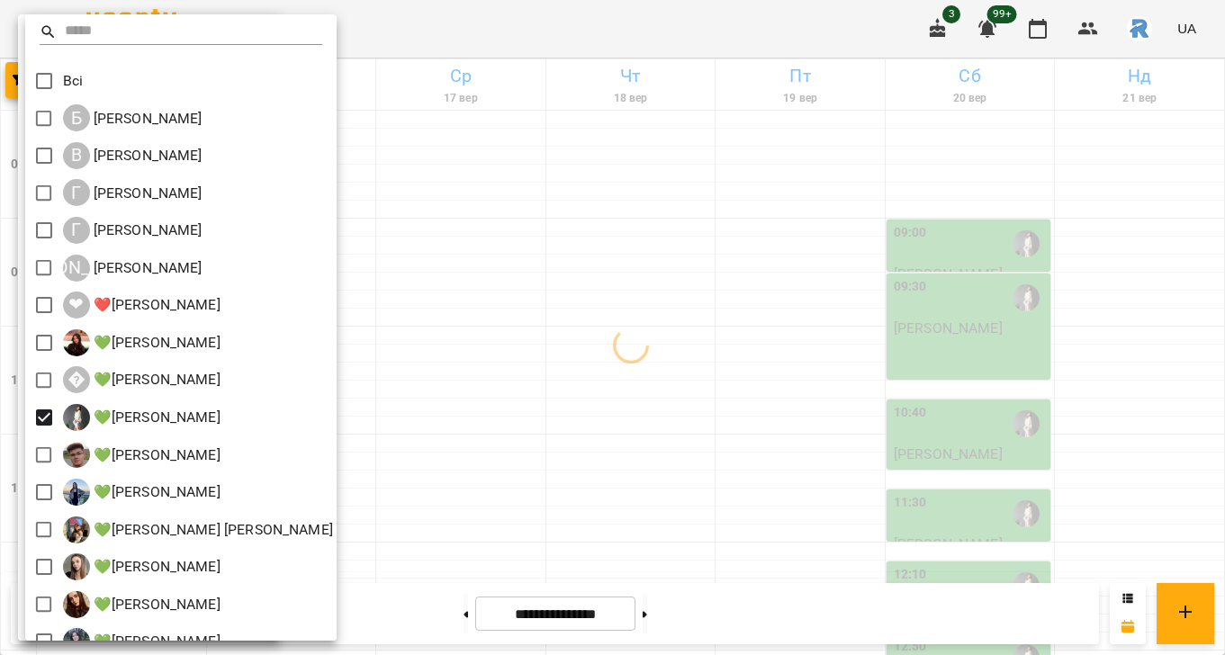
click at [514, 370] on div at bounding box center [612, 327] width 1225 height 655
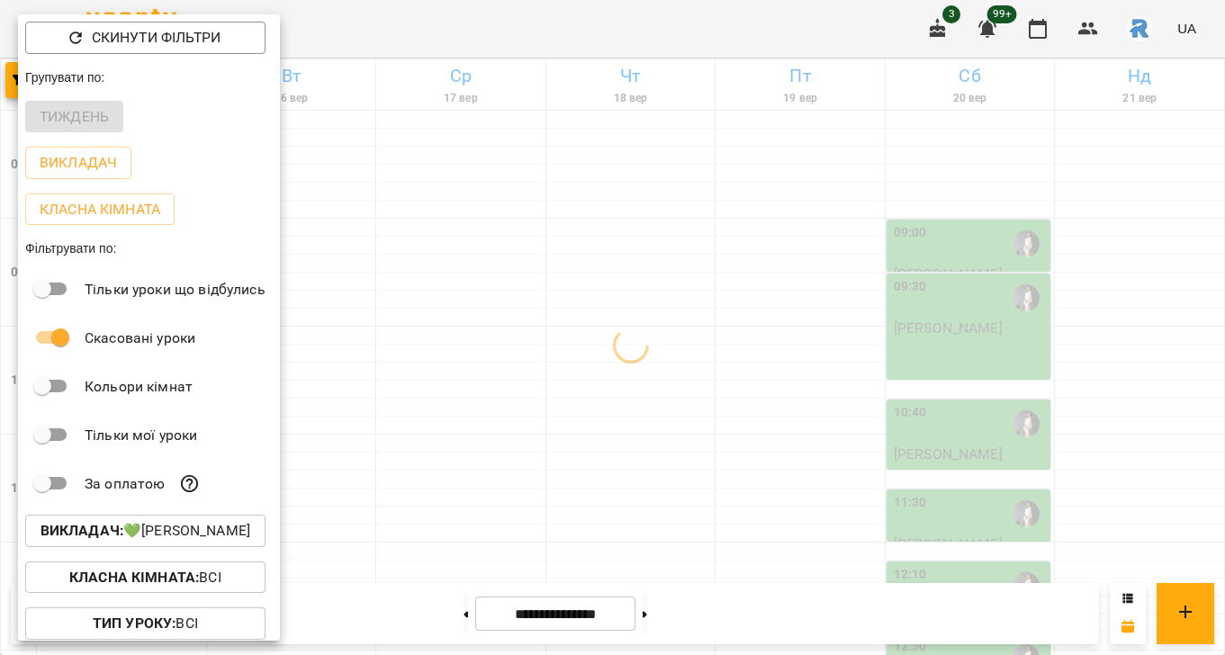
click at [632, 382] on div at bounding box center [612, 327] width 1225 height 655
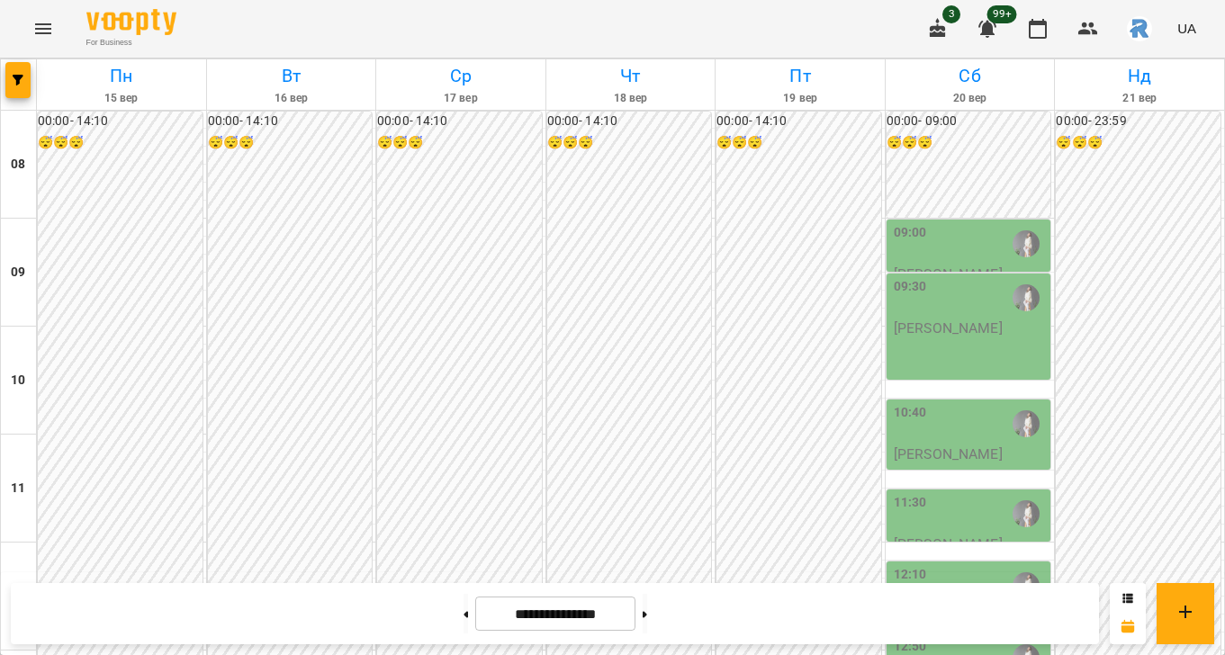
click at [984, 329] on p "[PERSON_NAME]" at bounding box center [948, 327] width 109 height 15
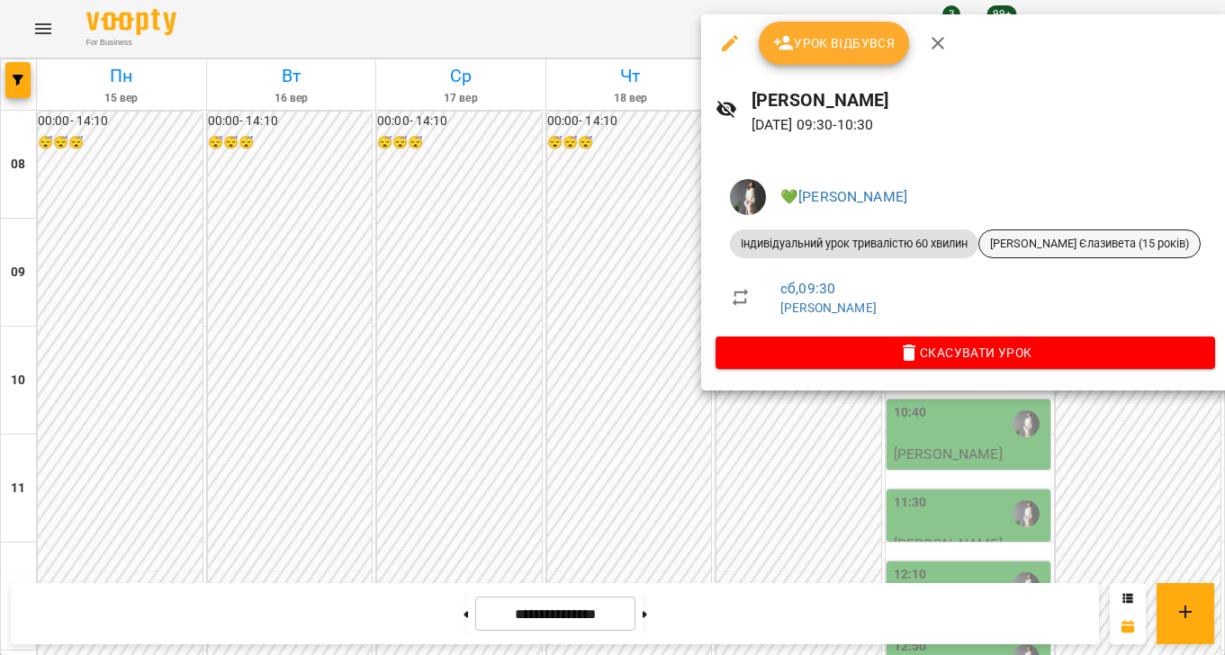
click at [1021, 241] on span "[PERSON_NAME] Єлазивета (15 років)" at bounding box center [1089, 244] width 221 height 16
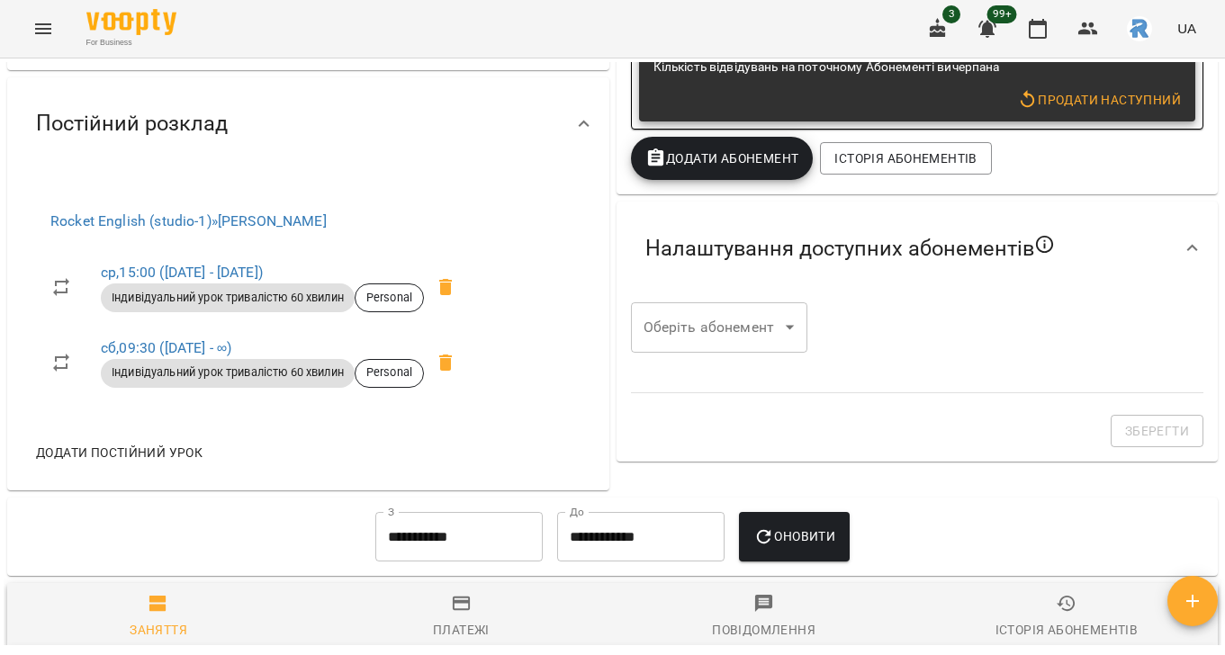
scroll to position [551, 0]
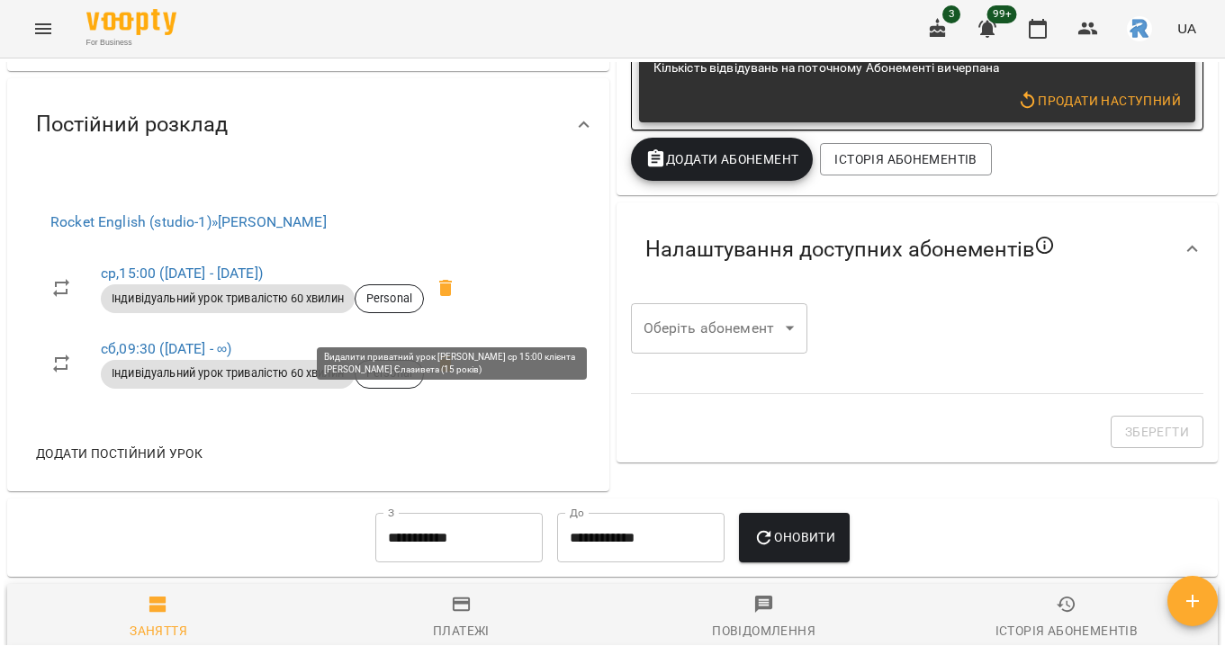
click at [453, 299] on icon at bounding box center [446, 288] width 22 height 22
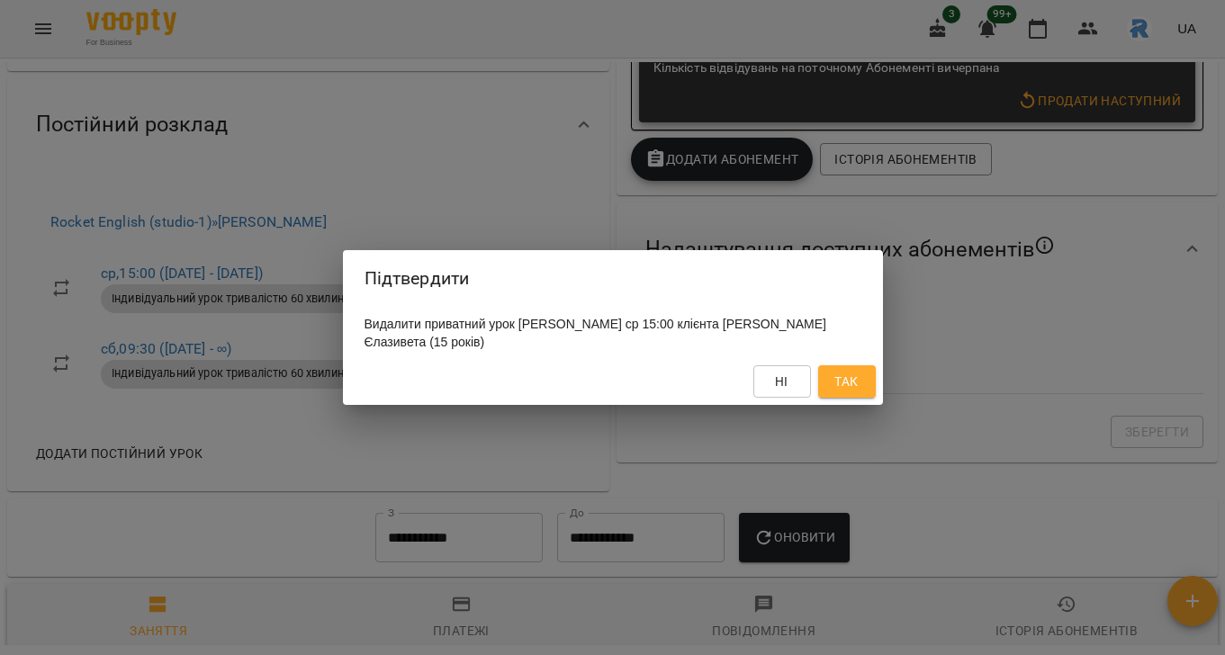
click at [847, 405] on div "Ні Так" at bounding box center [613, 381] width 540 height 47
click at [842, 385] on span "Так" at bounding box center [845, 382] width 23 height 22
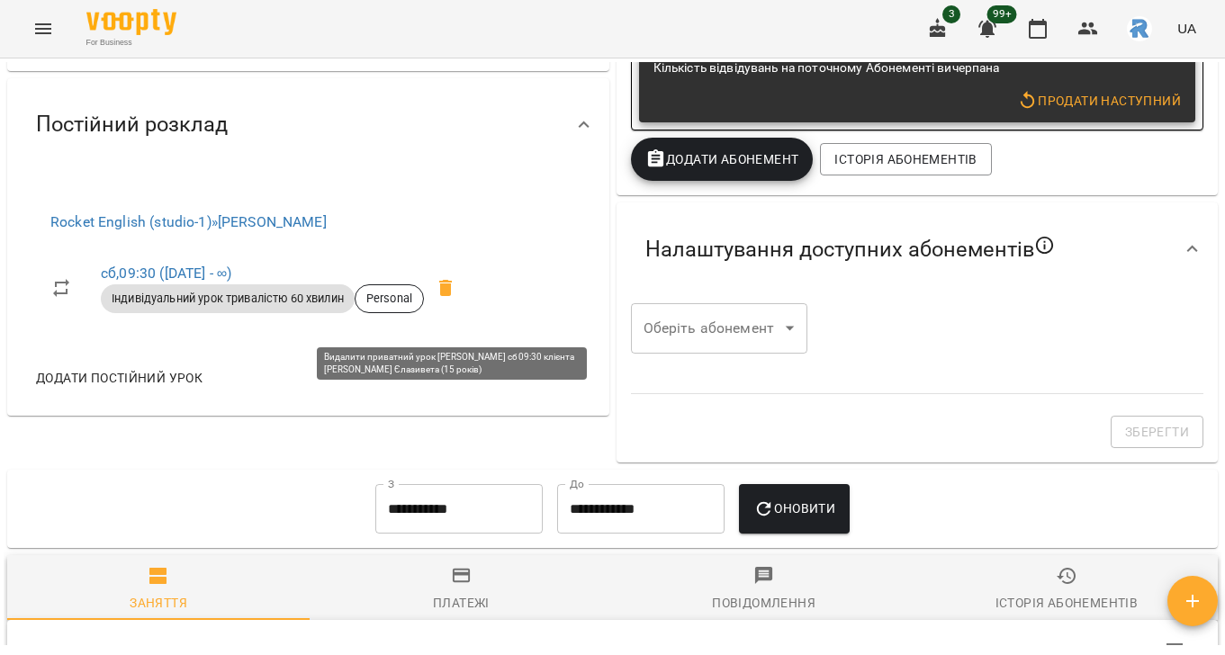
click at [446, 299] on icon at bounding box center [446, 288] width 22 height 22
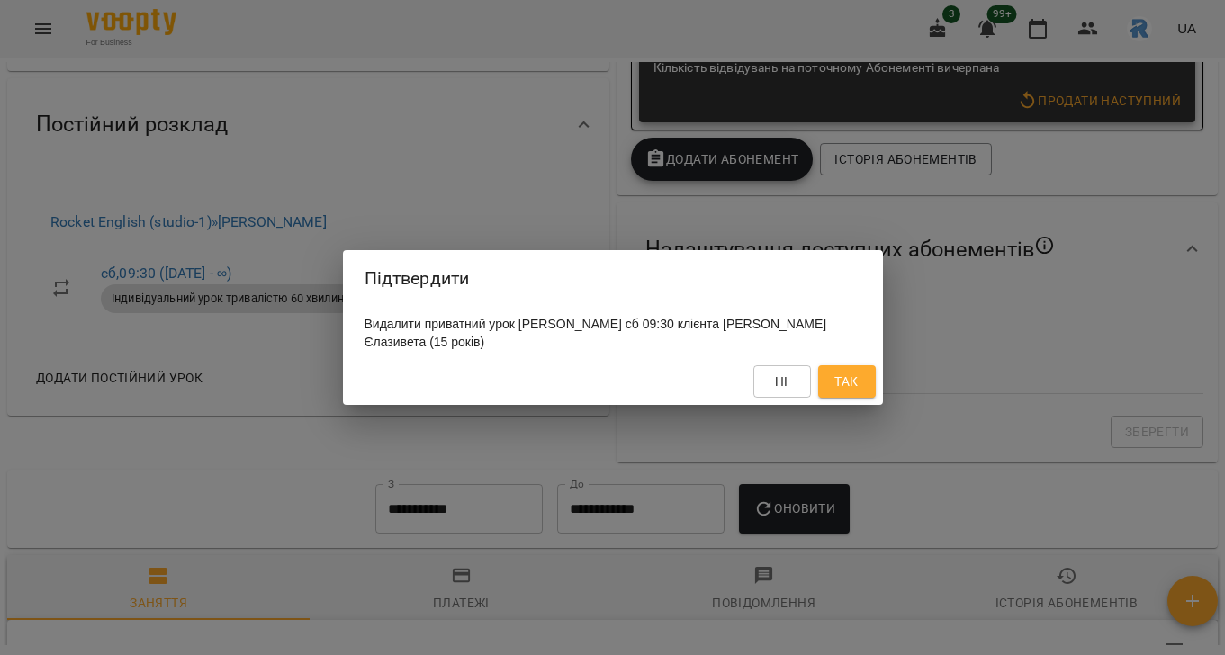
click at [864, 376] on button "Так" at bounding box center [847, 381] width 58 height 32
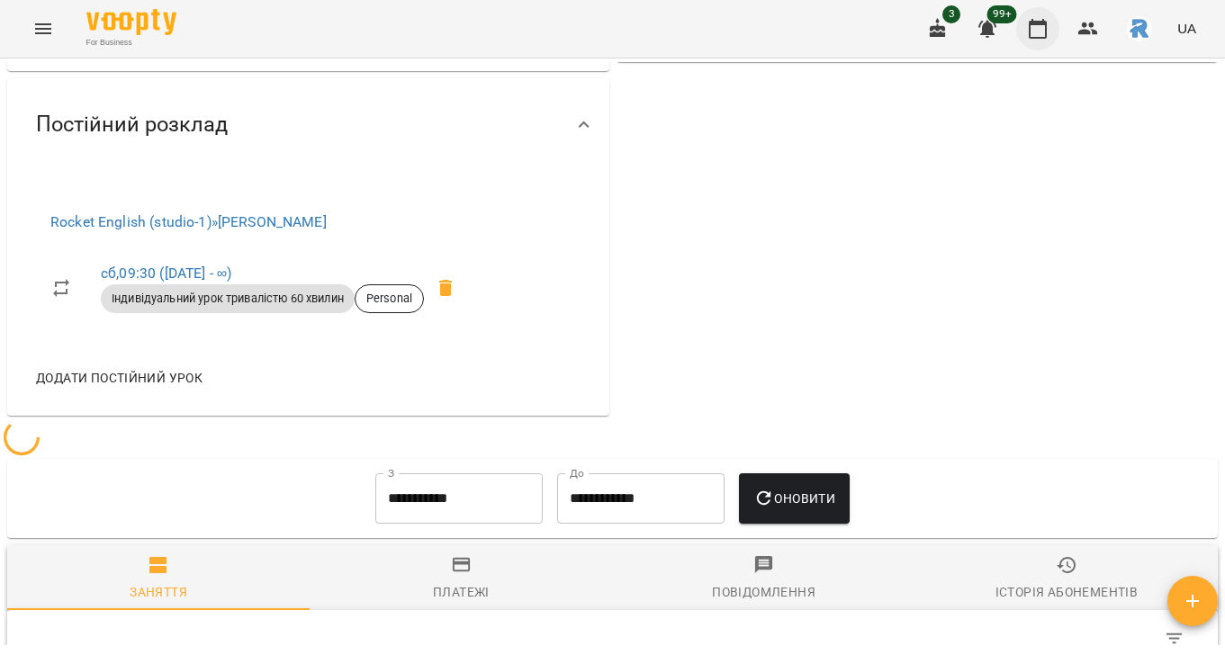
scroll to position [149, 0]
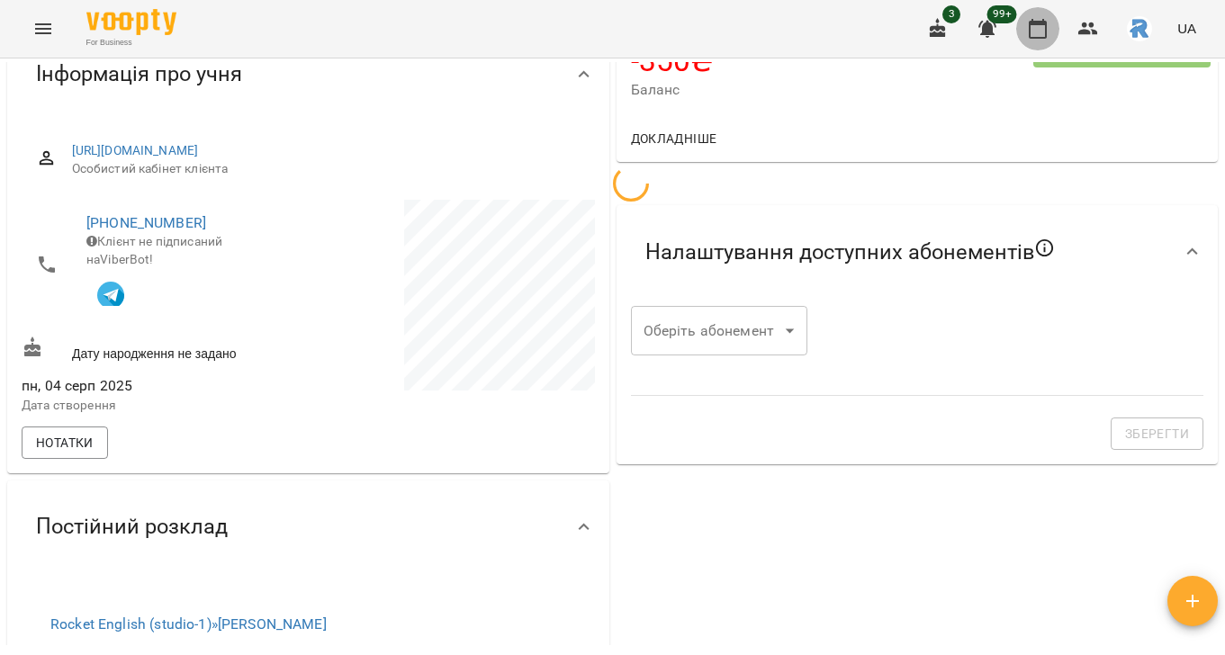
click at [1040, 33] on icon "button" at bounding box center [1038, 29] width 22 height 22
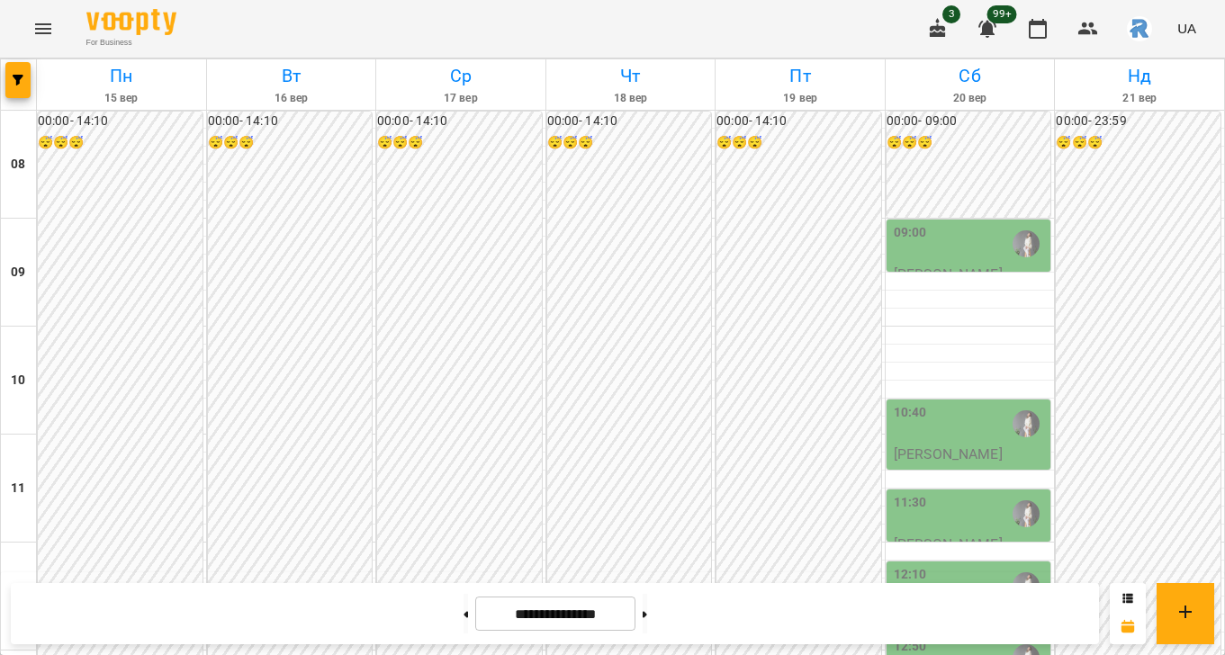
scroll to position [588, 0]
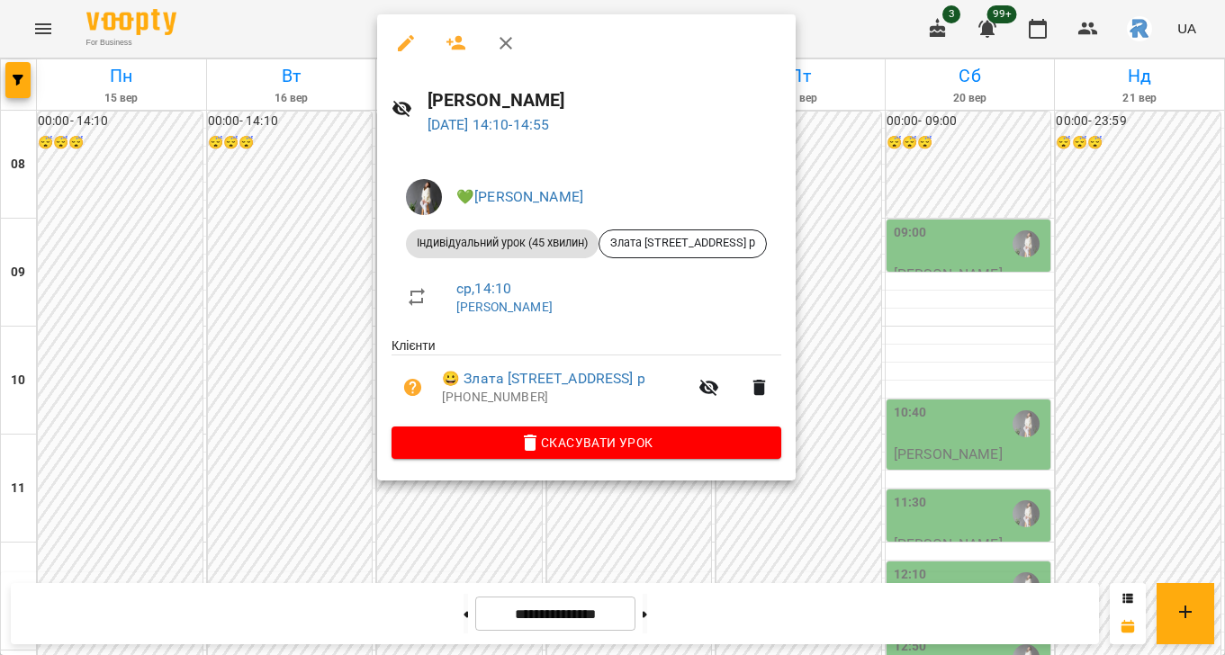
click at [1198, 238] on div at bounding box center [612, 327] width 1225 height 655
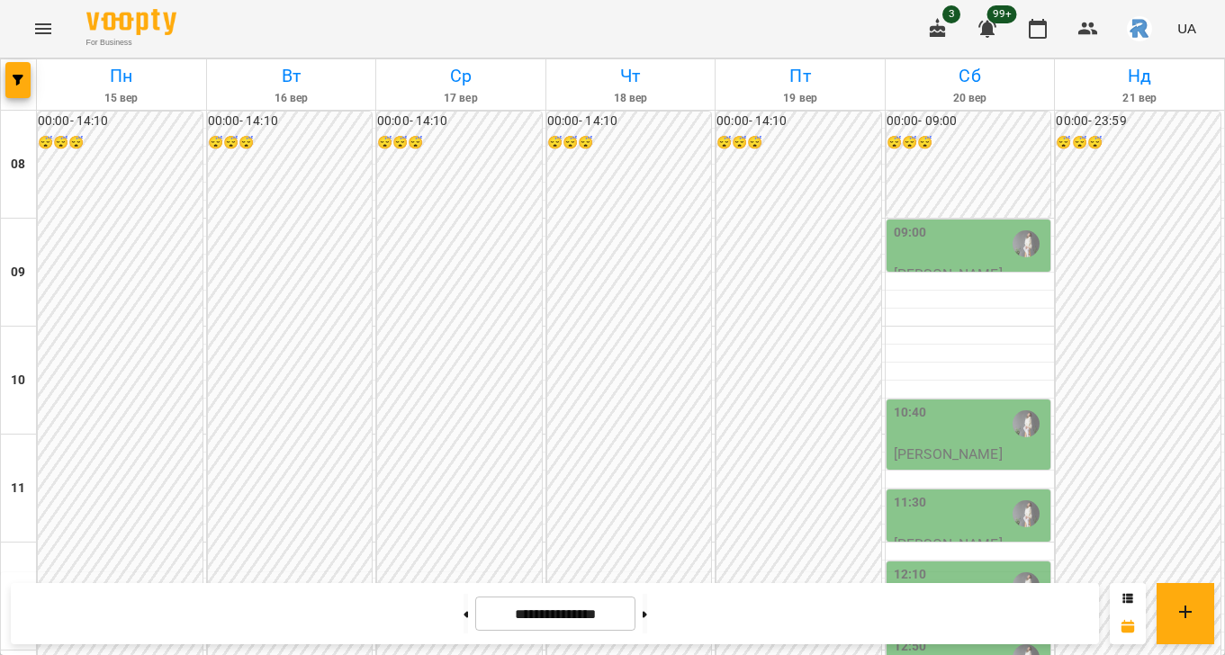
scroll to position [978, 0]
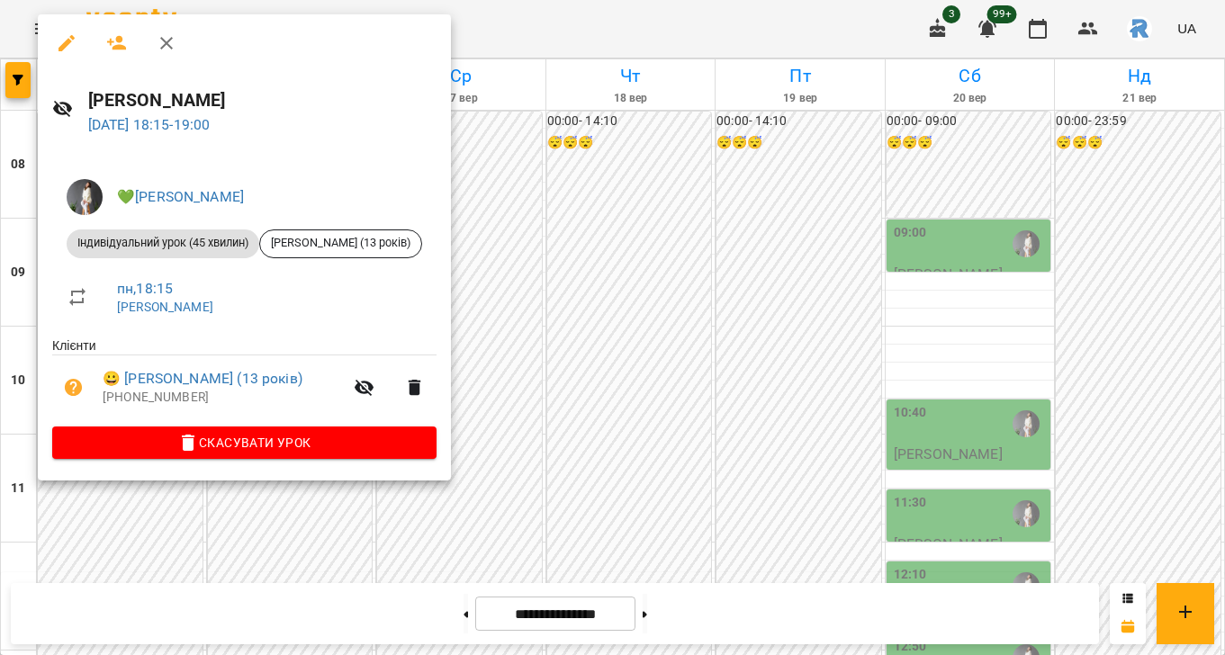
click at [599, 248] on div at bounding box center [612, 327] width 1225 height 655
